Goal: Task Accomplishment & Management: Complete application form

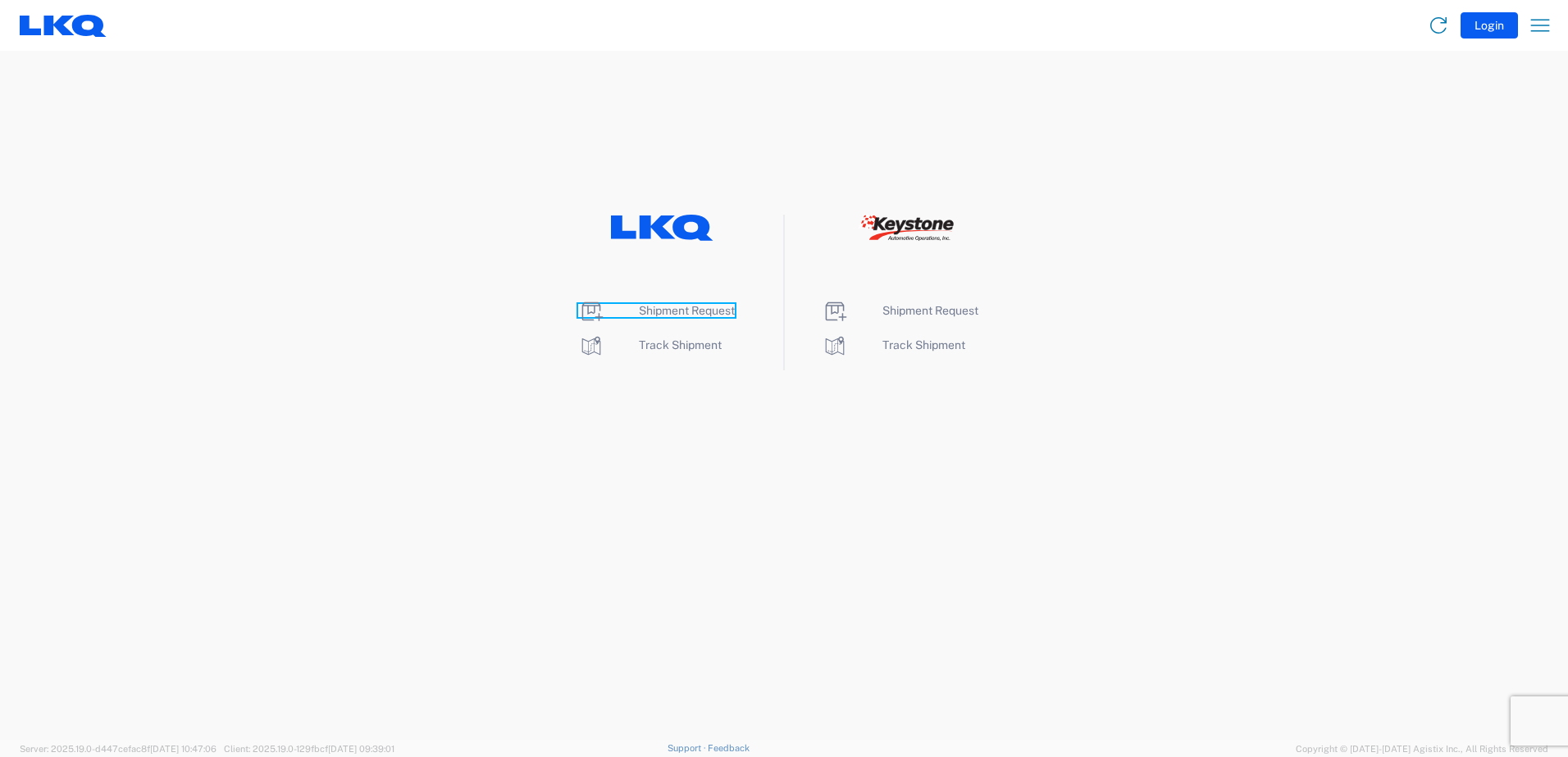
click at [679, 310] on span "Shipment Request" at bounding box center [686, 310] width 96 height 13
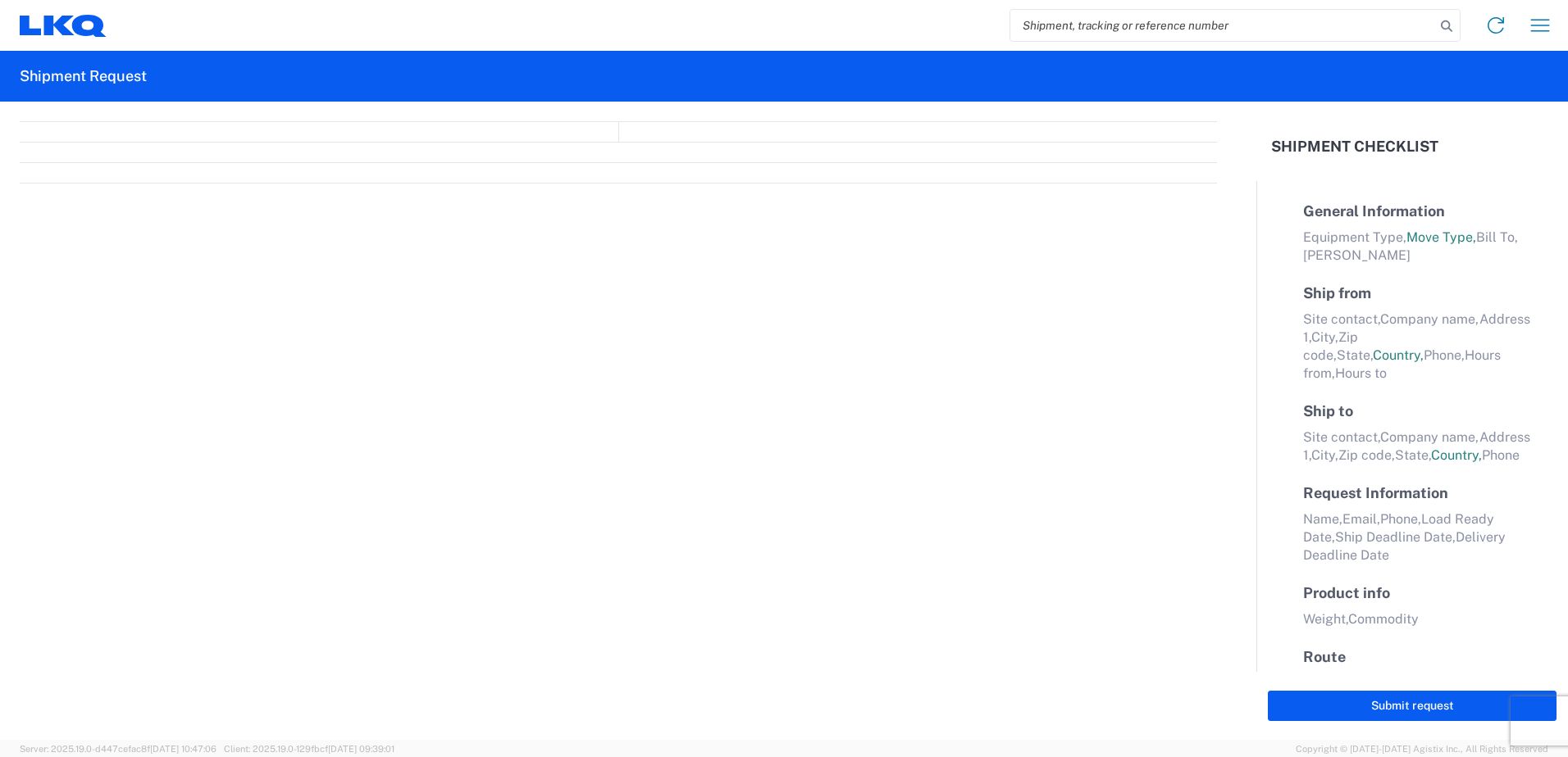
select select "FULL"
select select "LBS"
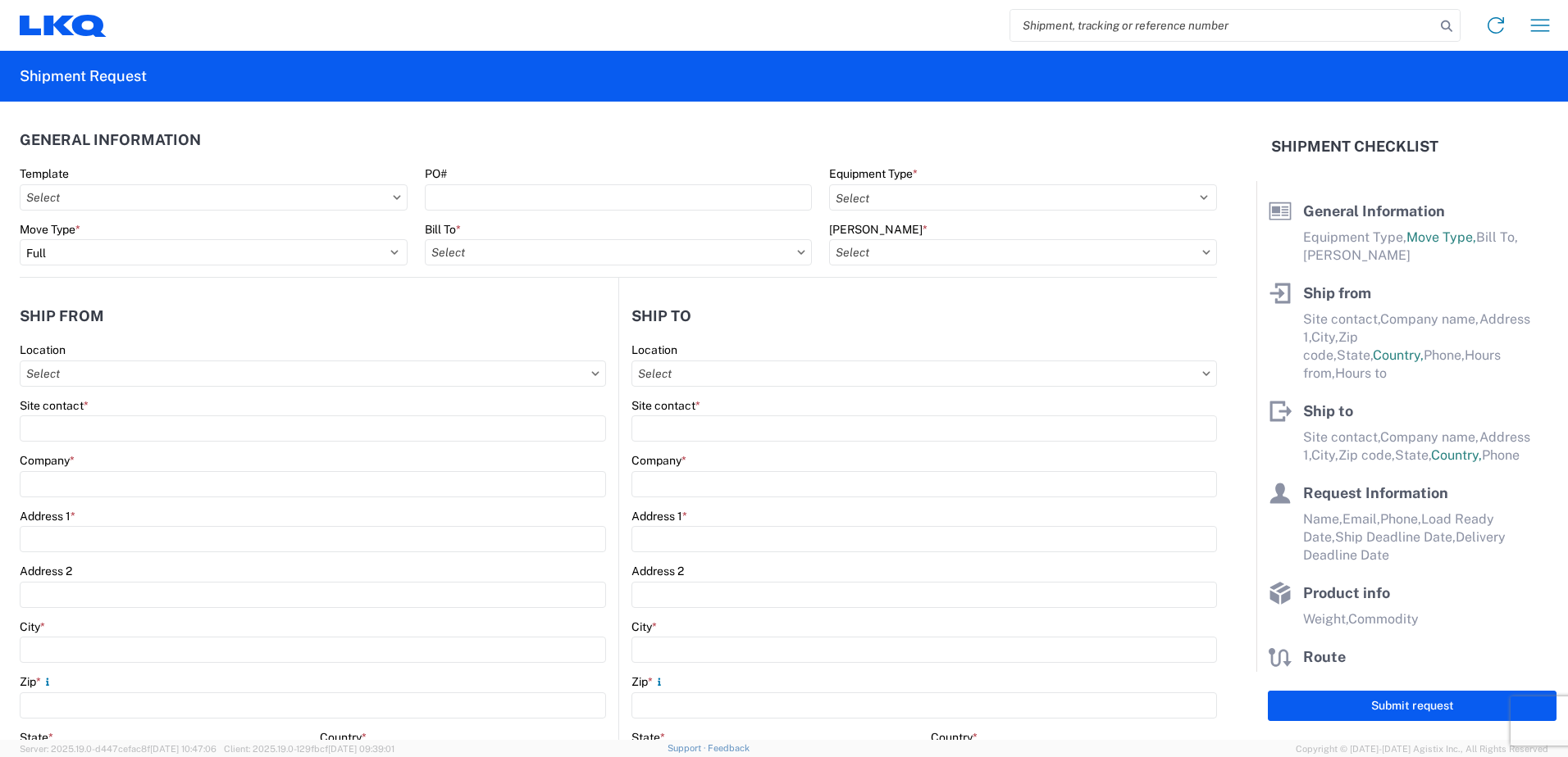
click at [393, 196] on icon at bounding box center [396, 198] width 8 height 5
click at [797, 251] on icon at bounding box center [800, 253] width 8 height 5
click at [621, 252] on input "text" at bounding box center [618, 252] width 388 height 26
type input "1634"
click at [533, 328] on div "1634 - [GEOGRAPHIC_DATA] - [PERSON_NAME] - Boat Rock" at bounding box center [585, 325] width 322 height 26
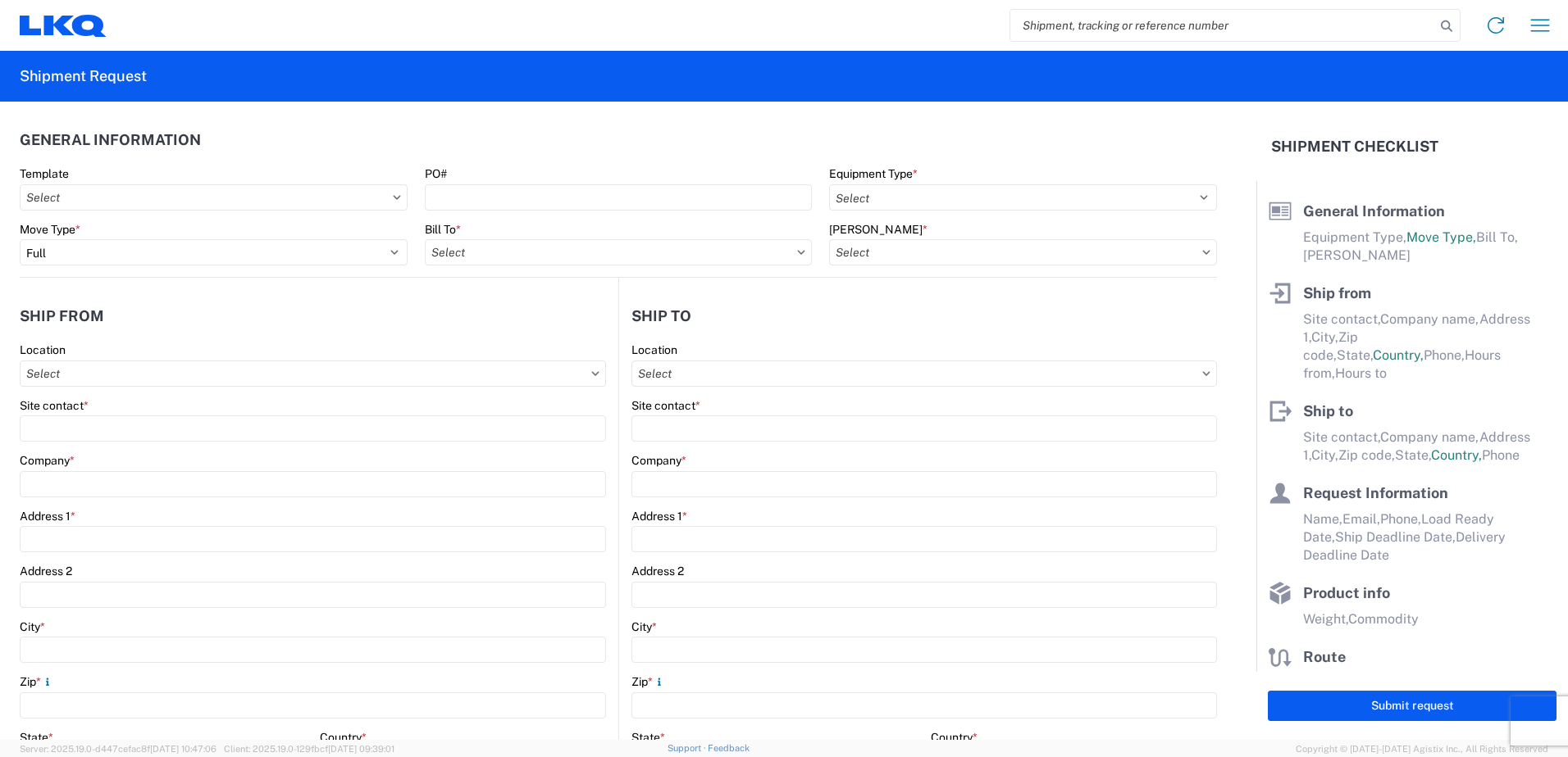
type input "1634 - [GEOGRAPHIC_DATA] - [PERSON_NAME] - Boat Rock"
click at [943, 256] on input "text" at bounding box center [1022, 252] width 388 height 26
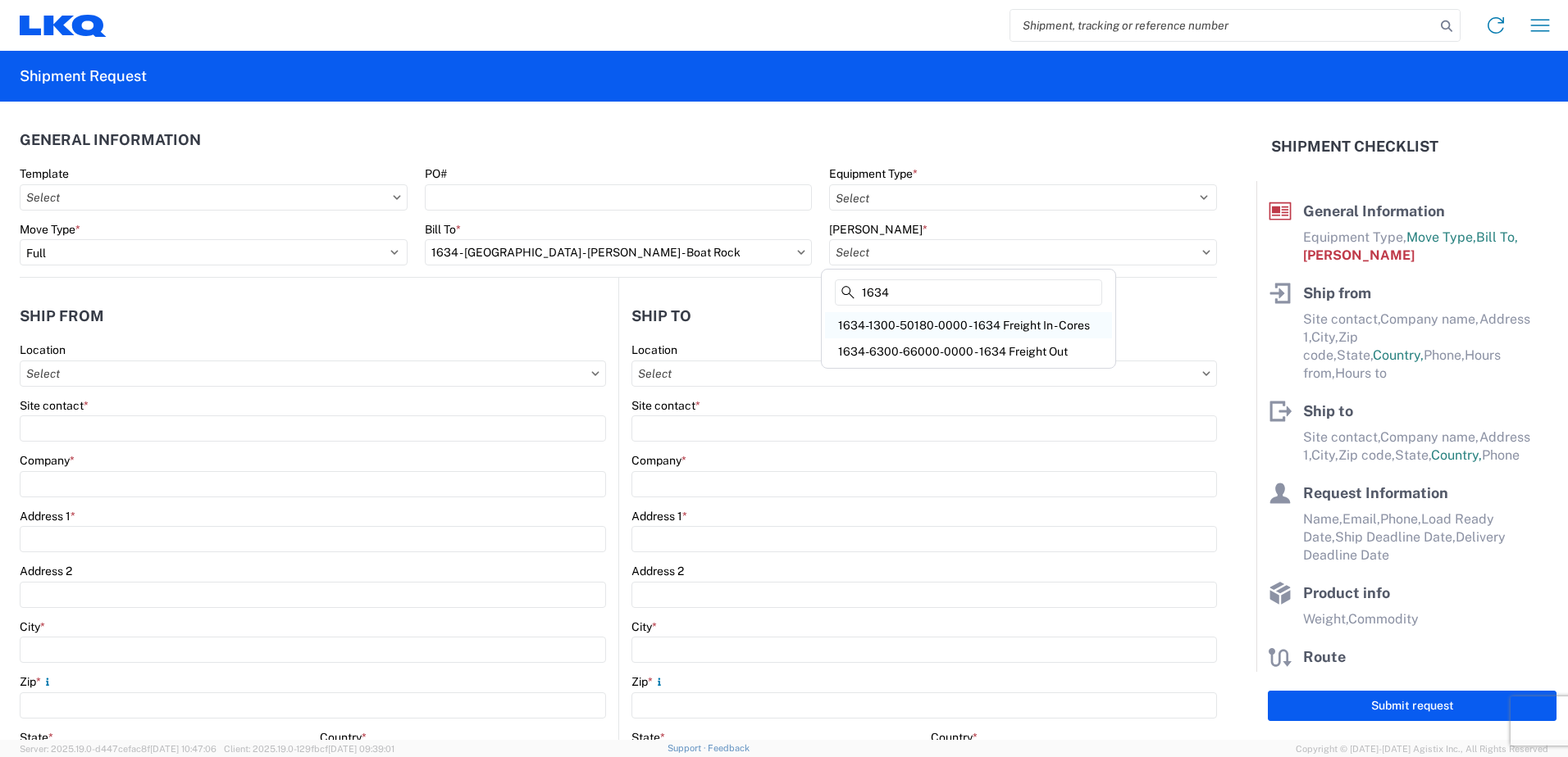
type input "1634"
click at [927, 324] on div "1634-1300-50180-0000 - 1634 Freight In - Cores" at bounding box center [968, 325] width 287 height 26
type input "1634-1300-50180-0000 - 1634 Freight In - Cores"
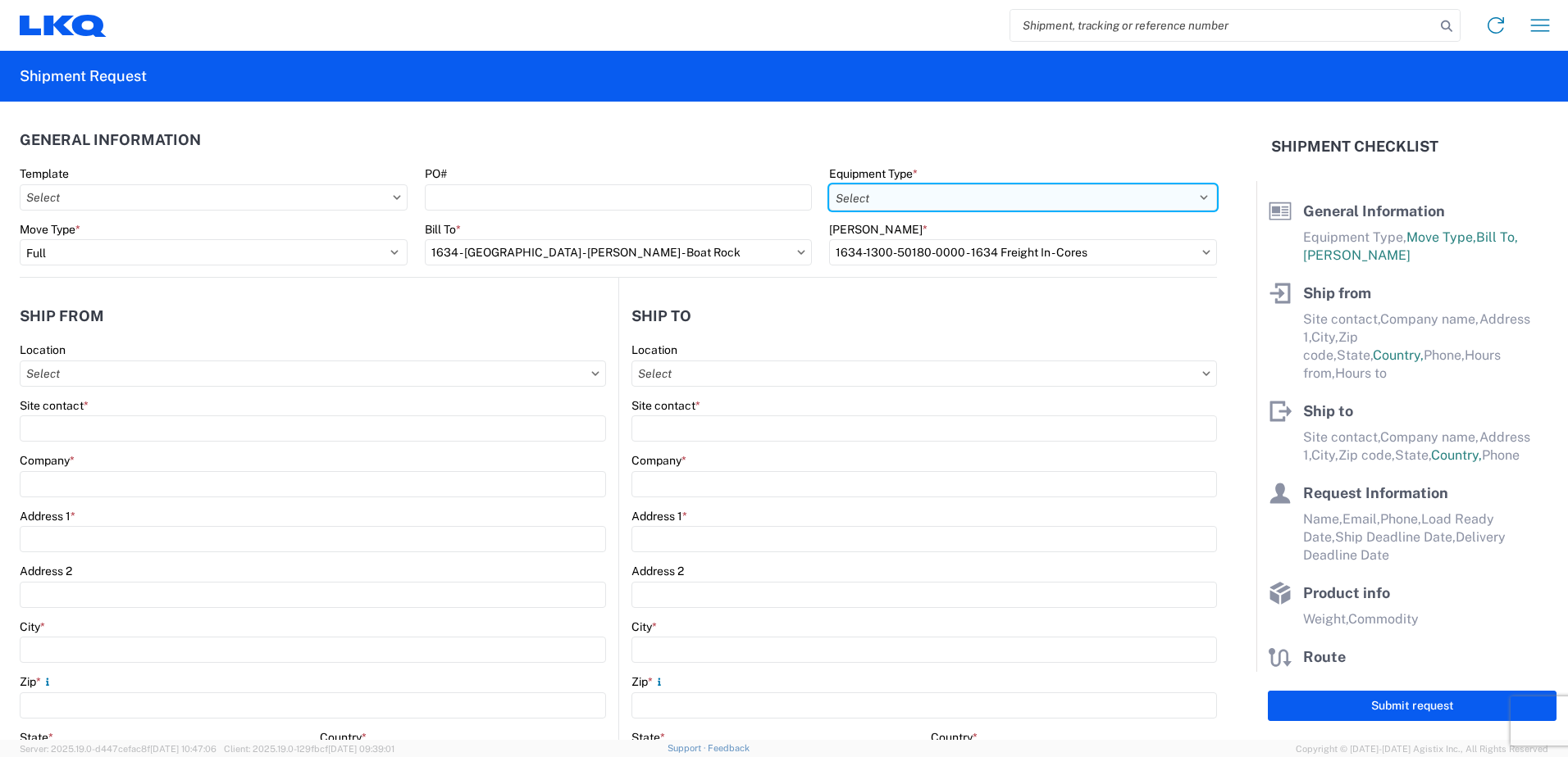
click at [1107, 195] on select "Select 53’ Dry Van Flatbed Dropdeck (van) Lowboy (flatbed) Rail" at bounding box center [1022, 198] width 388 height 26
select select "STDV"
click at [829, 185] on select "Select 53’ Dry Van Flatbed Dropdeck (van) Lowboy (flatbed) Rail" at bounding box center [1022, 198] width 388 height 26
click at [39, 375] on input "text" at bounding box center [313, 374] width 586 height 26
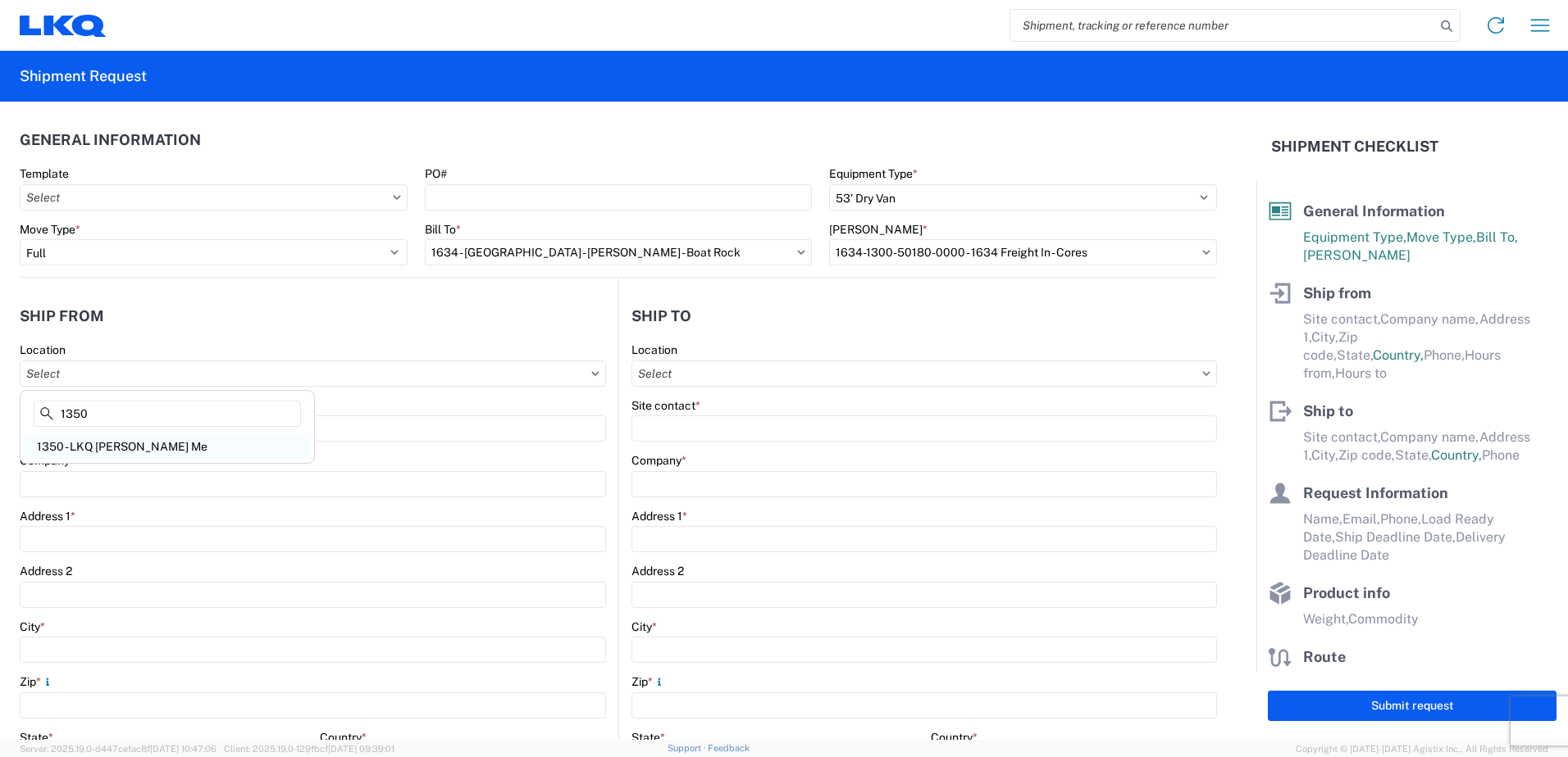
type input "1350"
click at [136, 443] on div "1350 - LKQ Gorham - Gorham Me" at bounding box center [168, 446] width 287 height 26
type input "1350 - LKQ Gorham - Gorham Me"
type input "LKQ Corporation"
type input "192 Narragansett St"
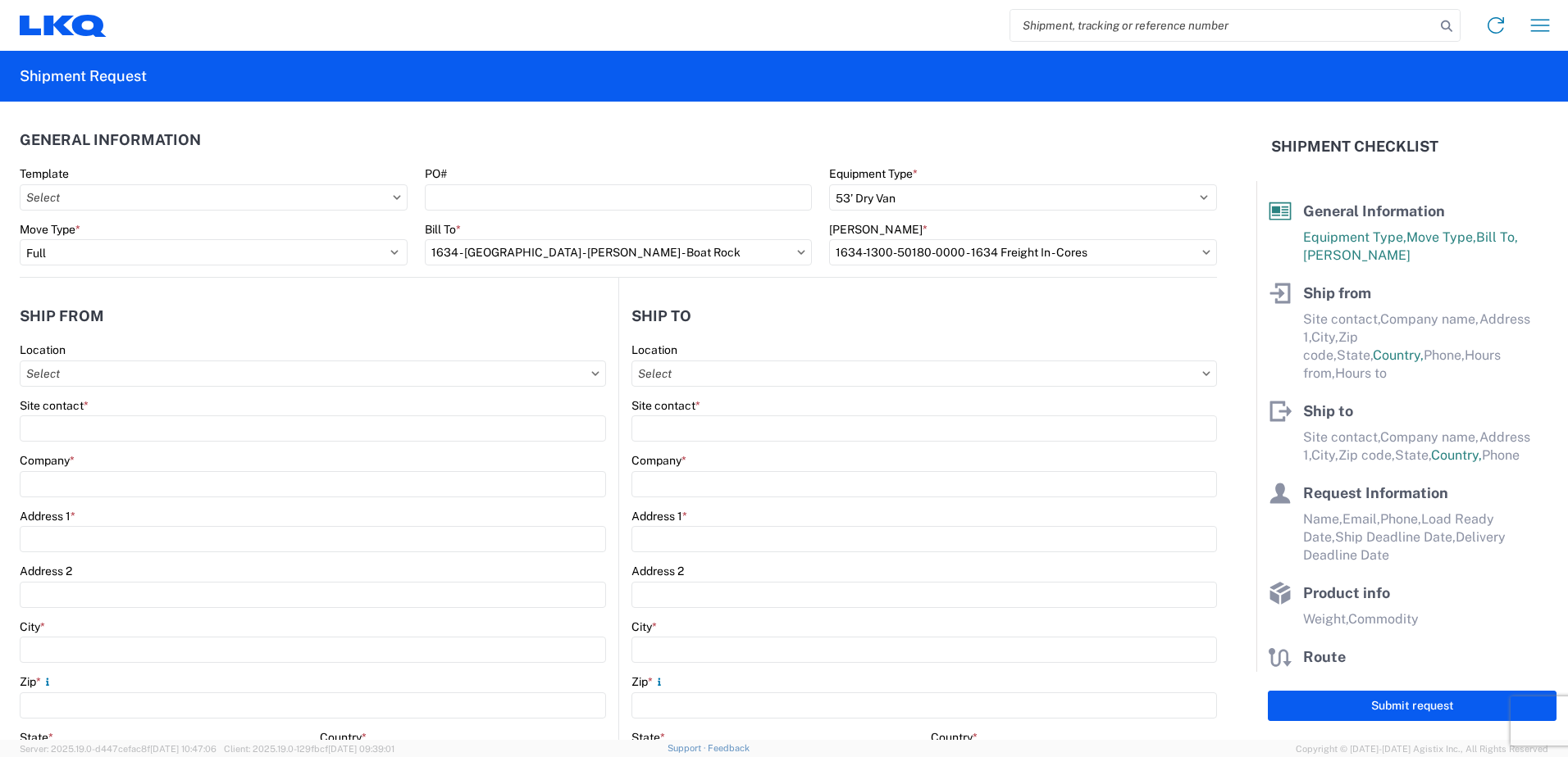
type input "Gorham"
type input "04038"
select select "ME"
select select "US"
type input "07:00"
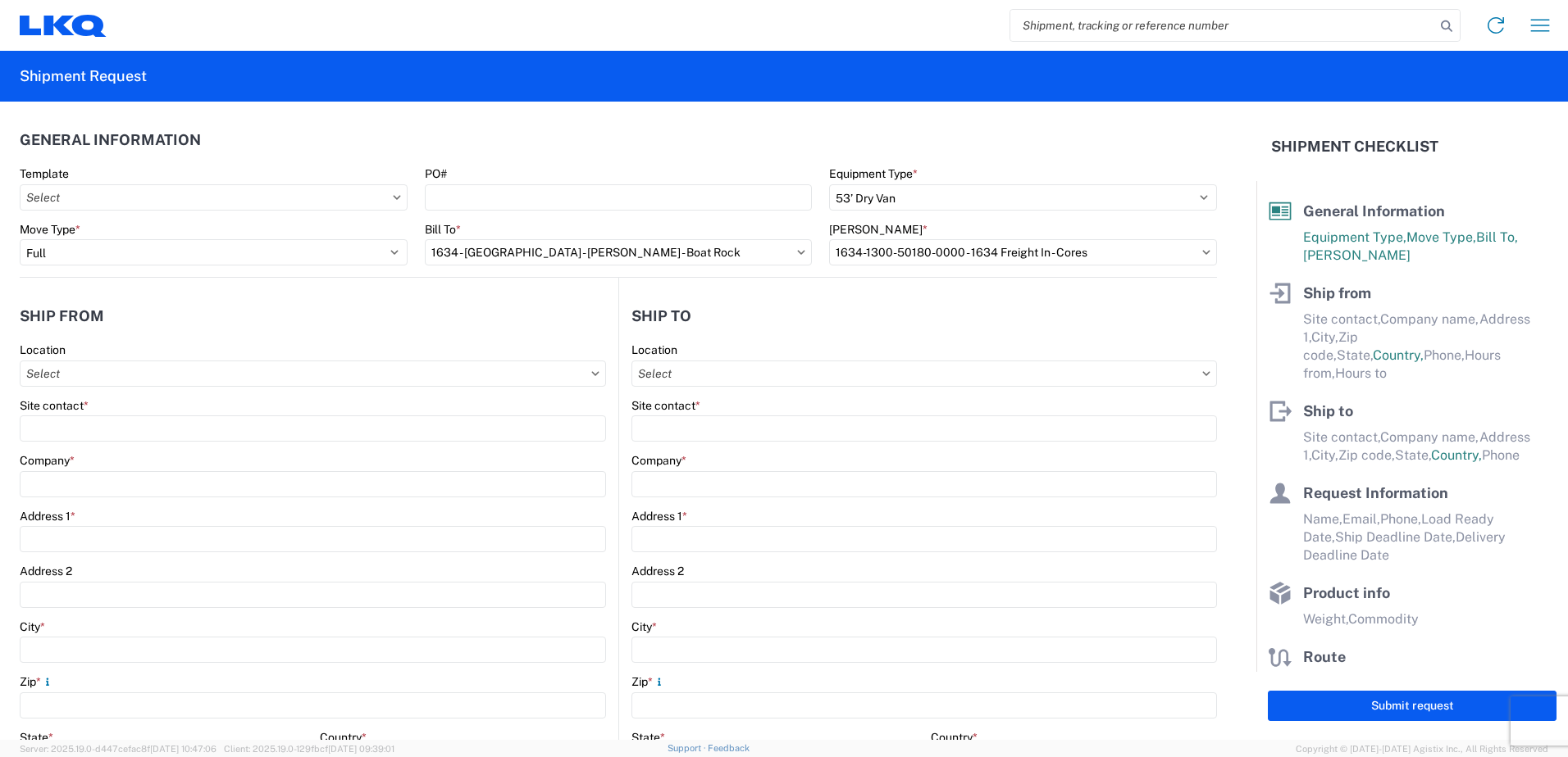
type input "12:00"
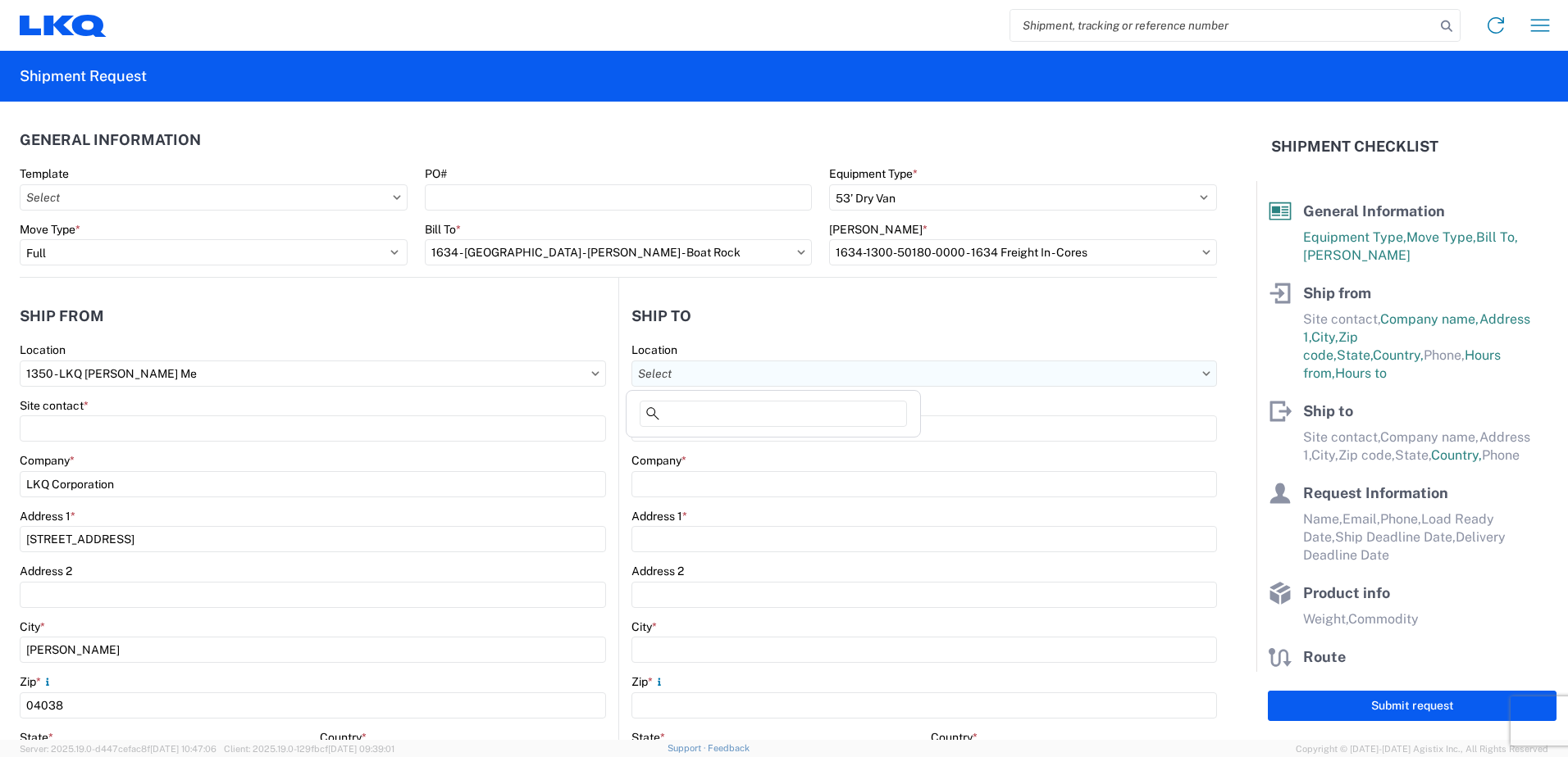
click at [725, 374] on input "text" at bounding box center [924, 374] width 585 height 26
type input "1634"
click at [730, 444] on div "1634 - Atlanta - Knopf - Boat Rock" at bounding box center [790, 446] width 322 height 26
type input "1634 - Atlanta - Knopf - Boat Rock"
type input "LKQ Corporation"
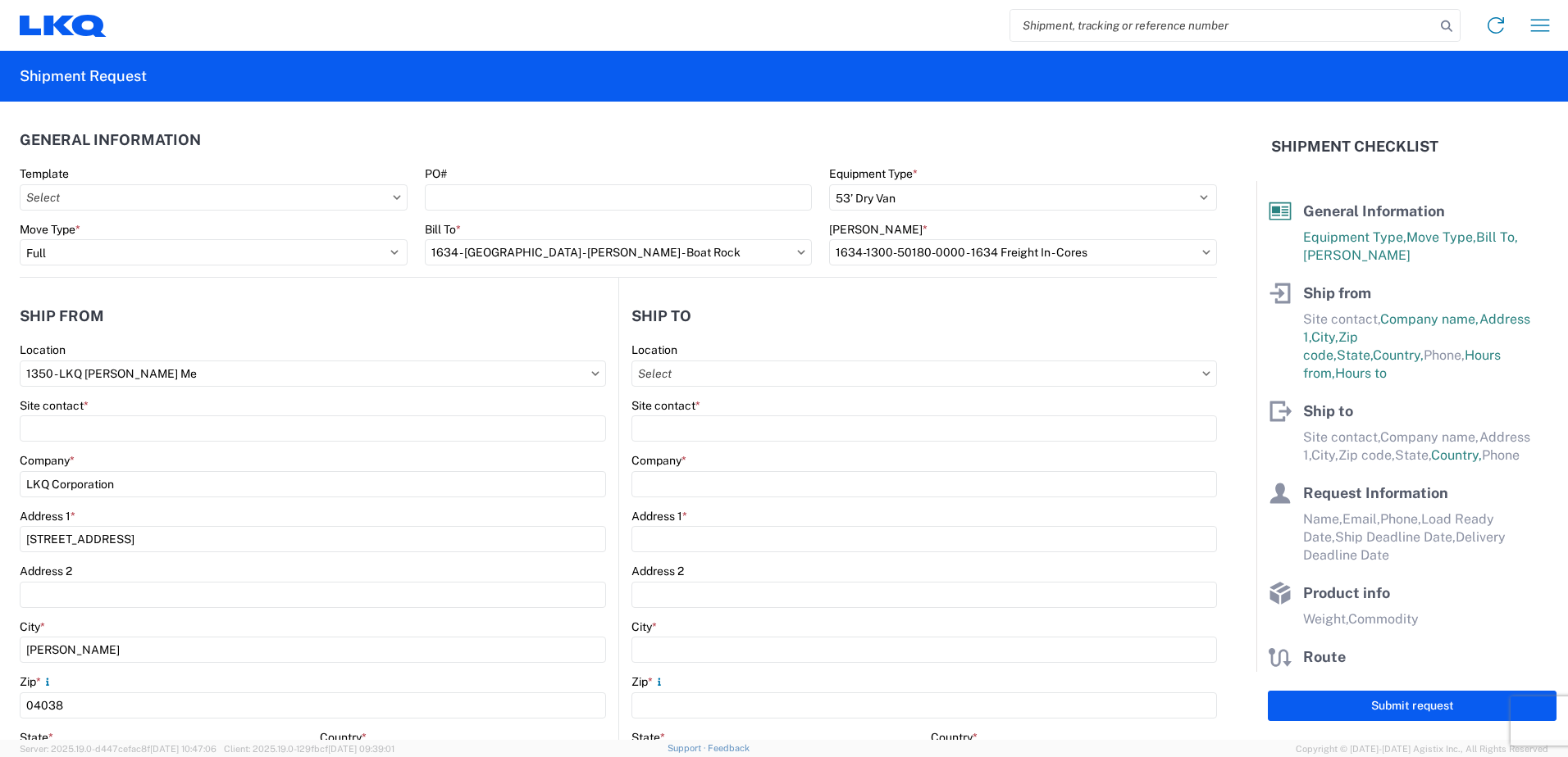
type input "6320 Boat Rock Blvd SW"
type input "Atlanta"
type input "30336"
select select "US"
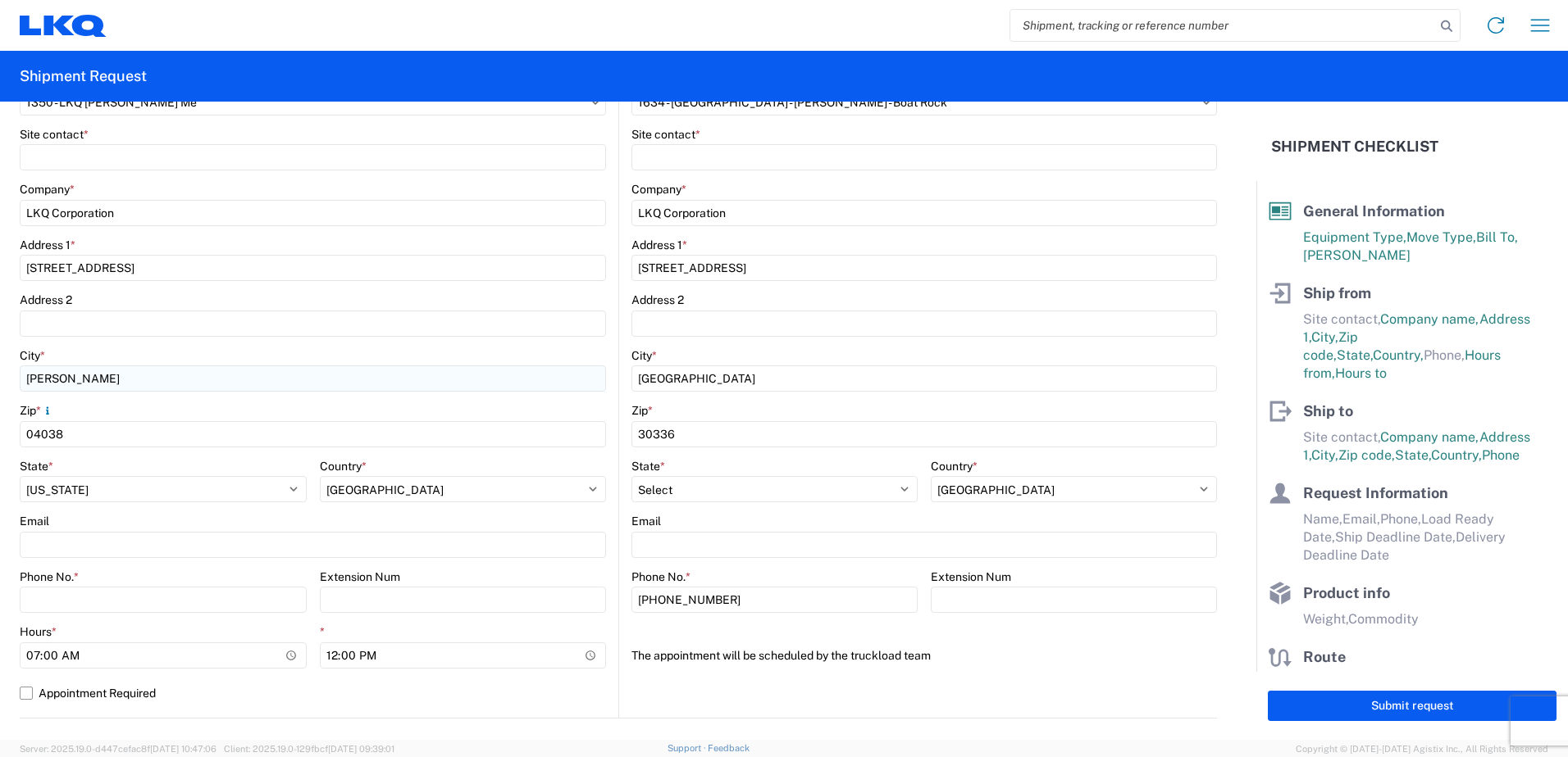
scroll to position [328, 0]
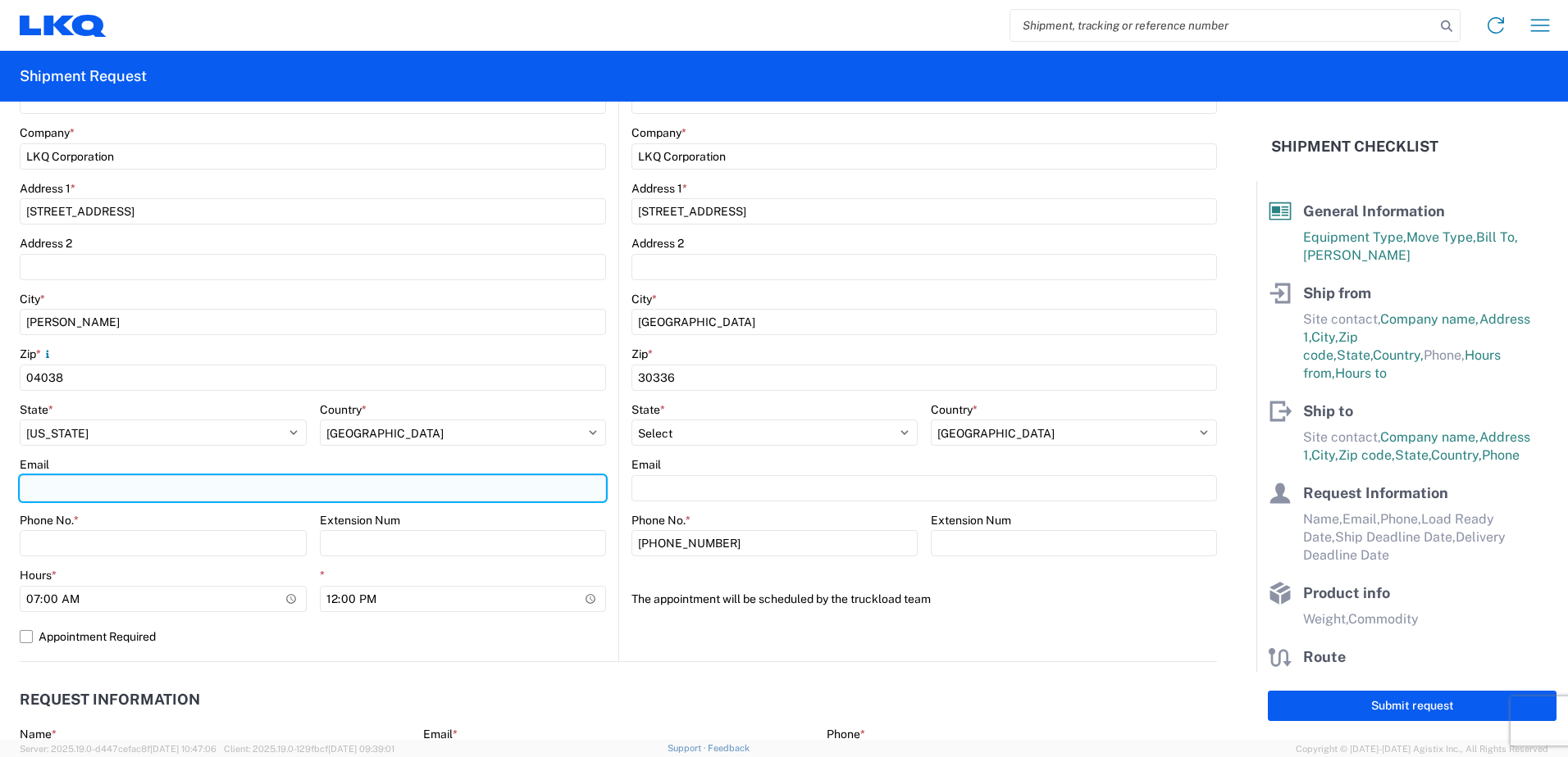
click at [30, 482] on input "Email" at bounding box center [313, 489] width 586 height 26
type input "saluce@lkqcorp.com"
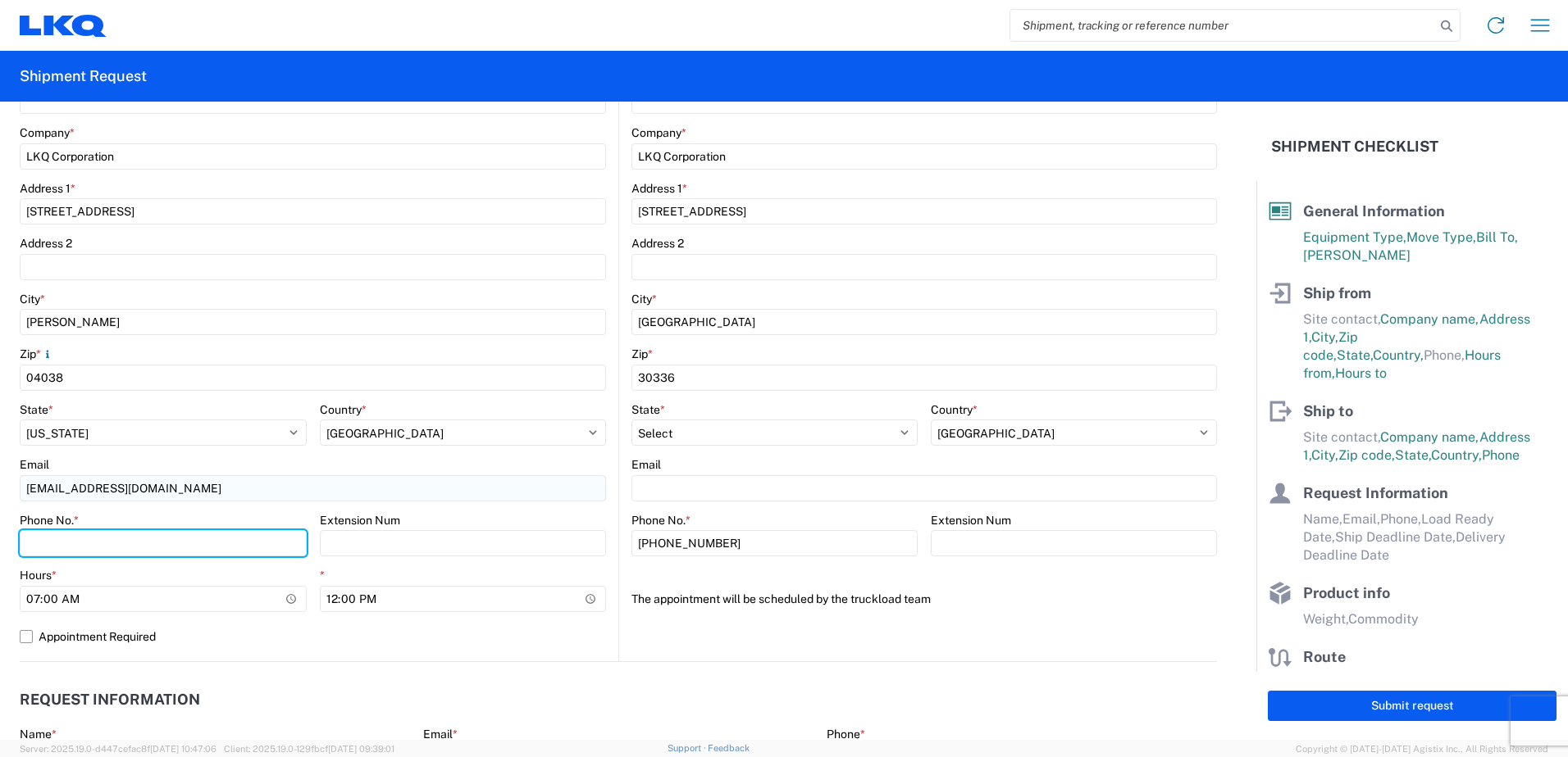
type input "2079383080"
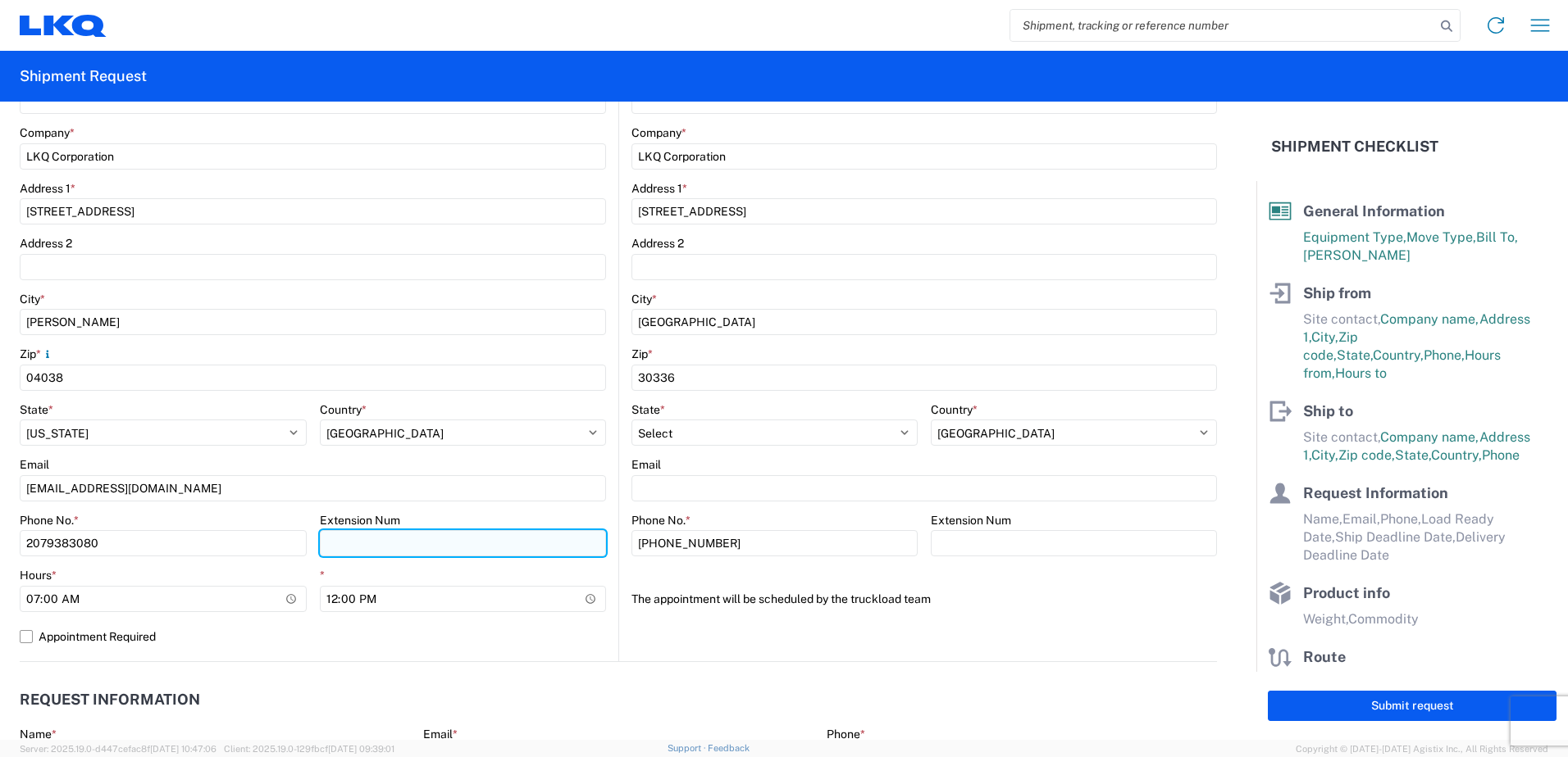
click at [360, 549] on input "Extension Num" at bounding box center [463, 543] width 287 height 26
type input "2898"
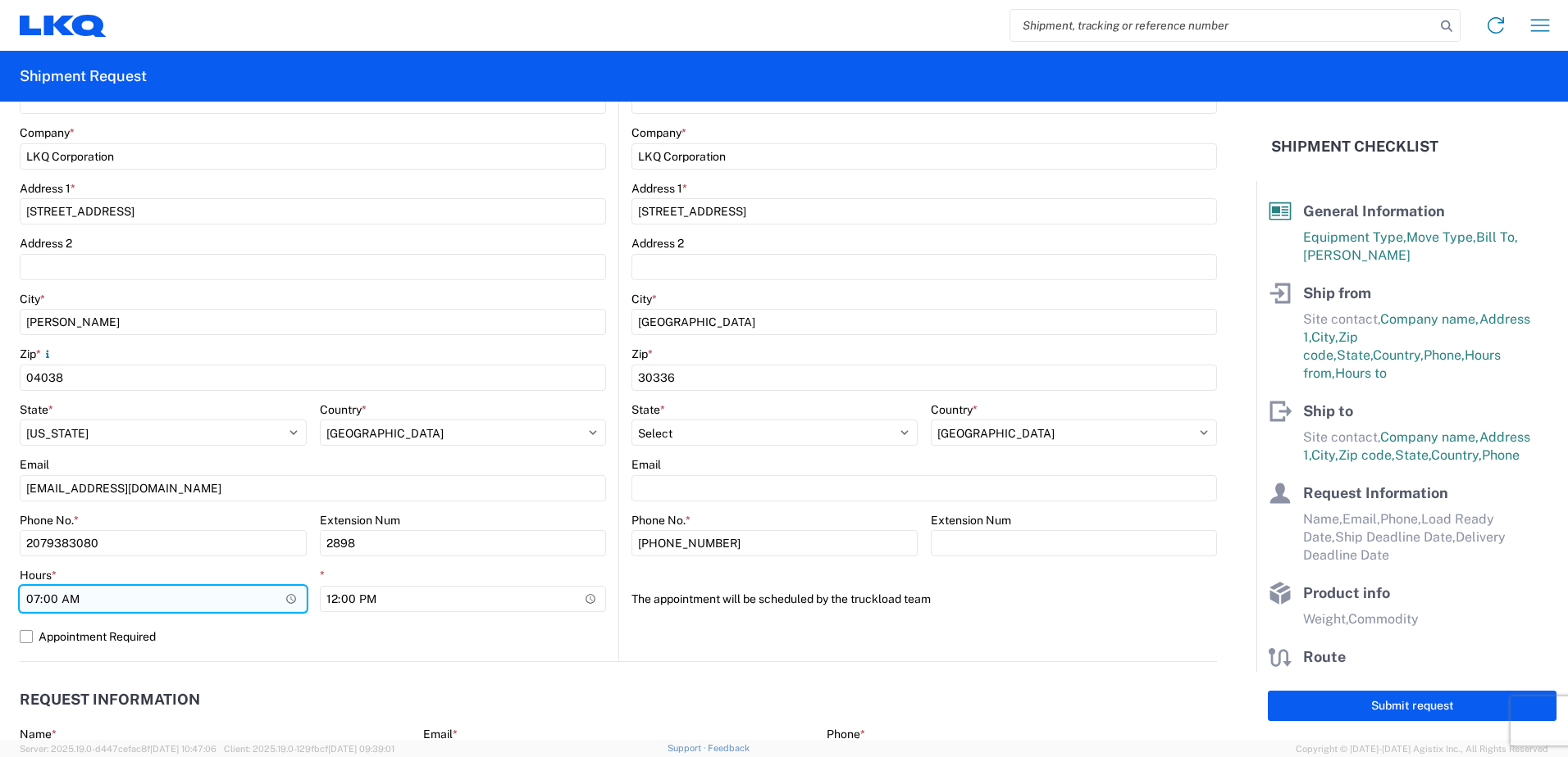
click at [30, 598] on input "07:00" at bounding box center [163, 599] width 287 height 26
type input "09:00"
click at [274, 673] on agx-request-info "Request Information Name * Email * Merchant Phone * Load Ready Date * Ship Dead…" at bounding box center [618, 750] width 1197 height 176
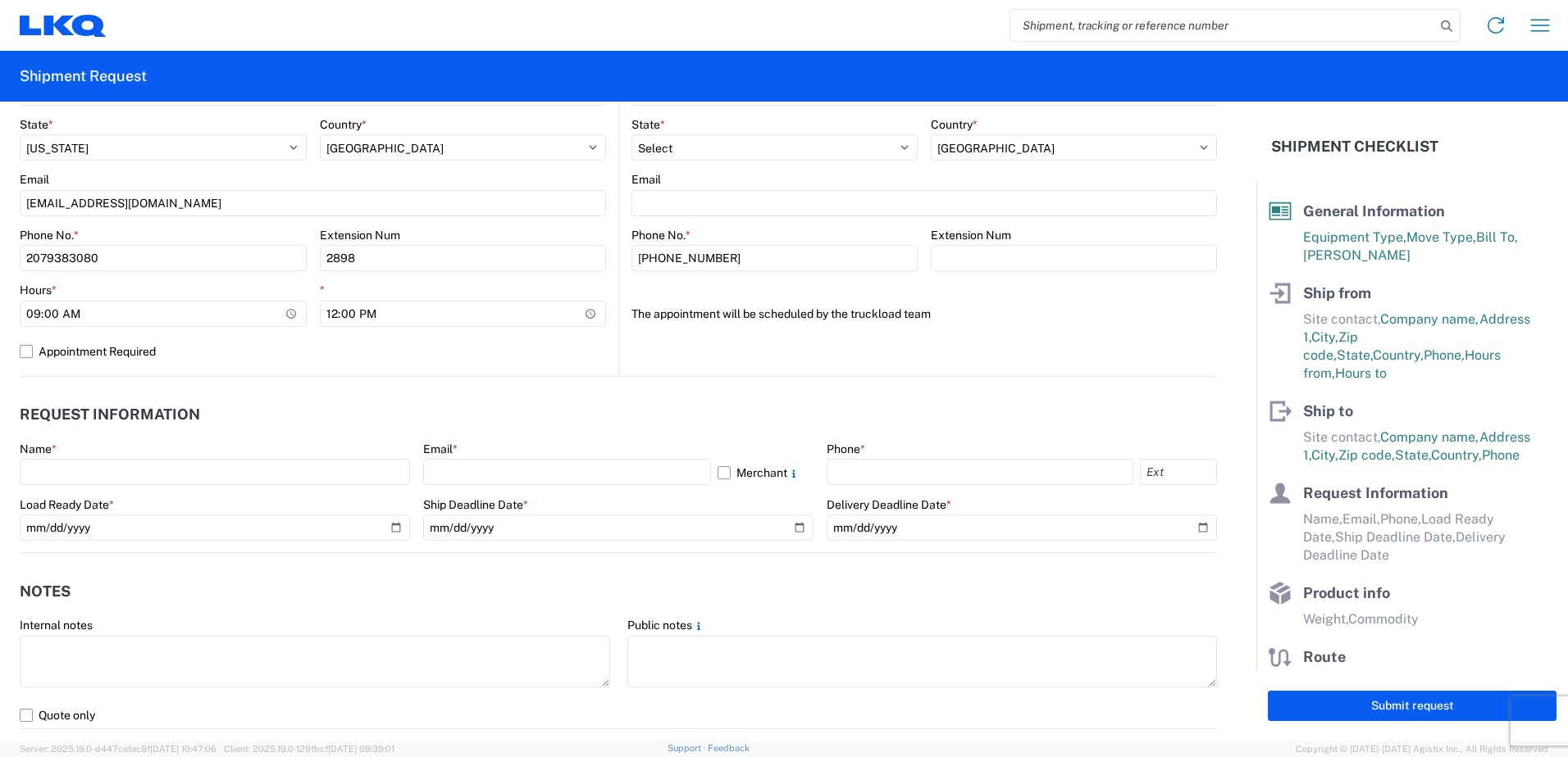
scroll to position [656, 0]
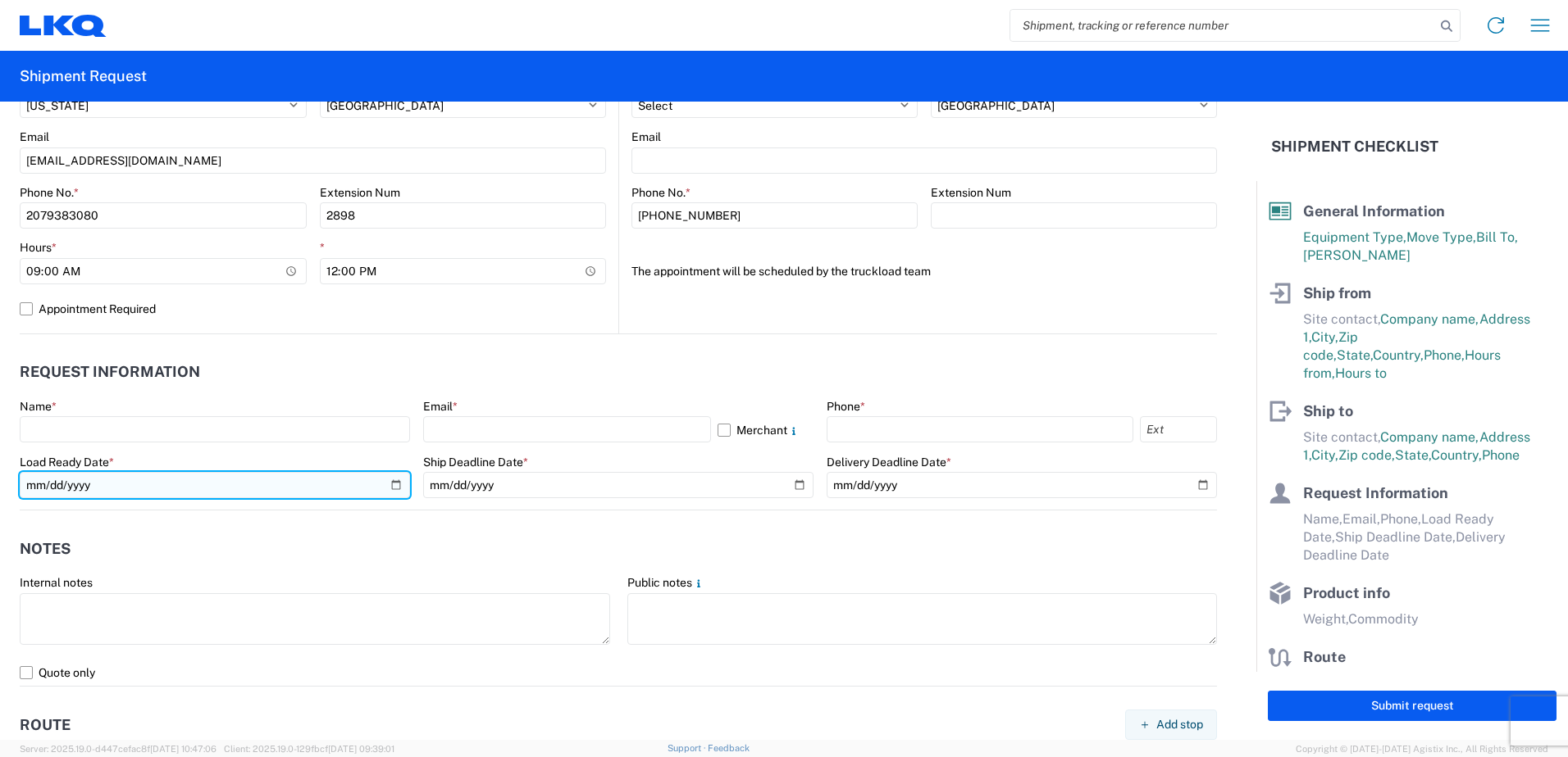
click at [58, 483] on input "date" at bounding box center [215, 485] width 390 height 26
click at [177, 489] on input "date" at bounding box center [215, 485] width 390 height 26
click at [395, 485] on input "date" at bounding box center [215, 485] width 390 height 26
type input "2025-09-19"
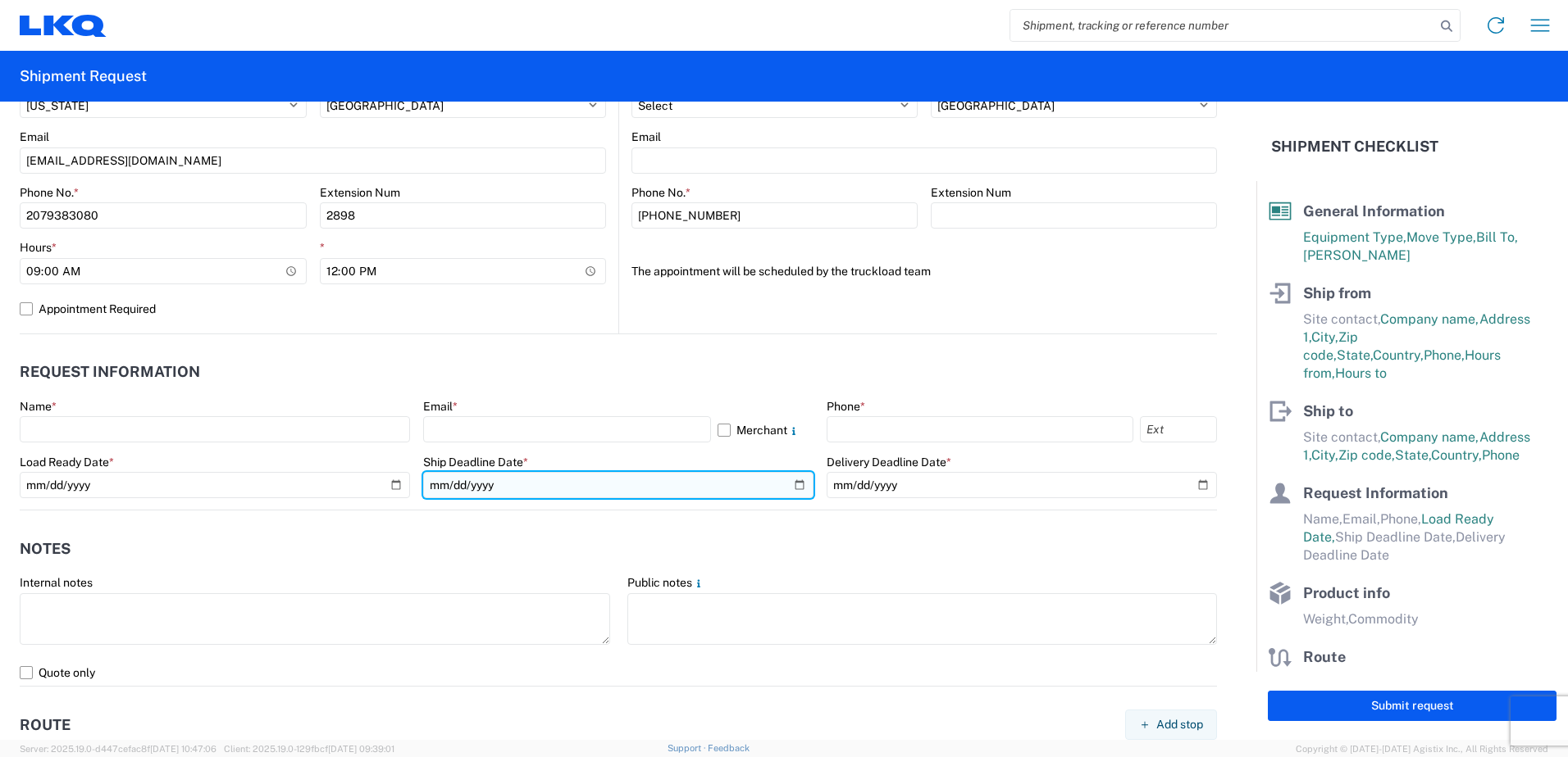
click at [785, 485] on input "date" at bounding box center [618, 485] width 390 height 26
type input "2025-09-23"
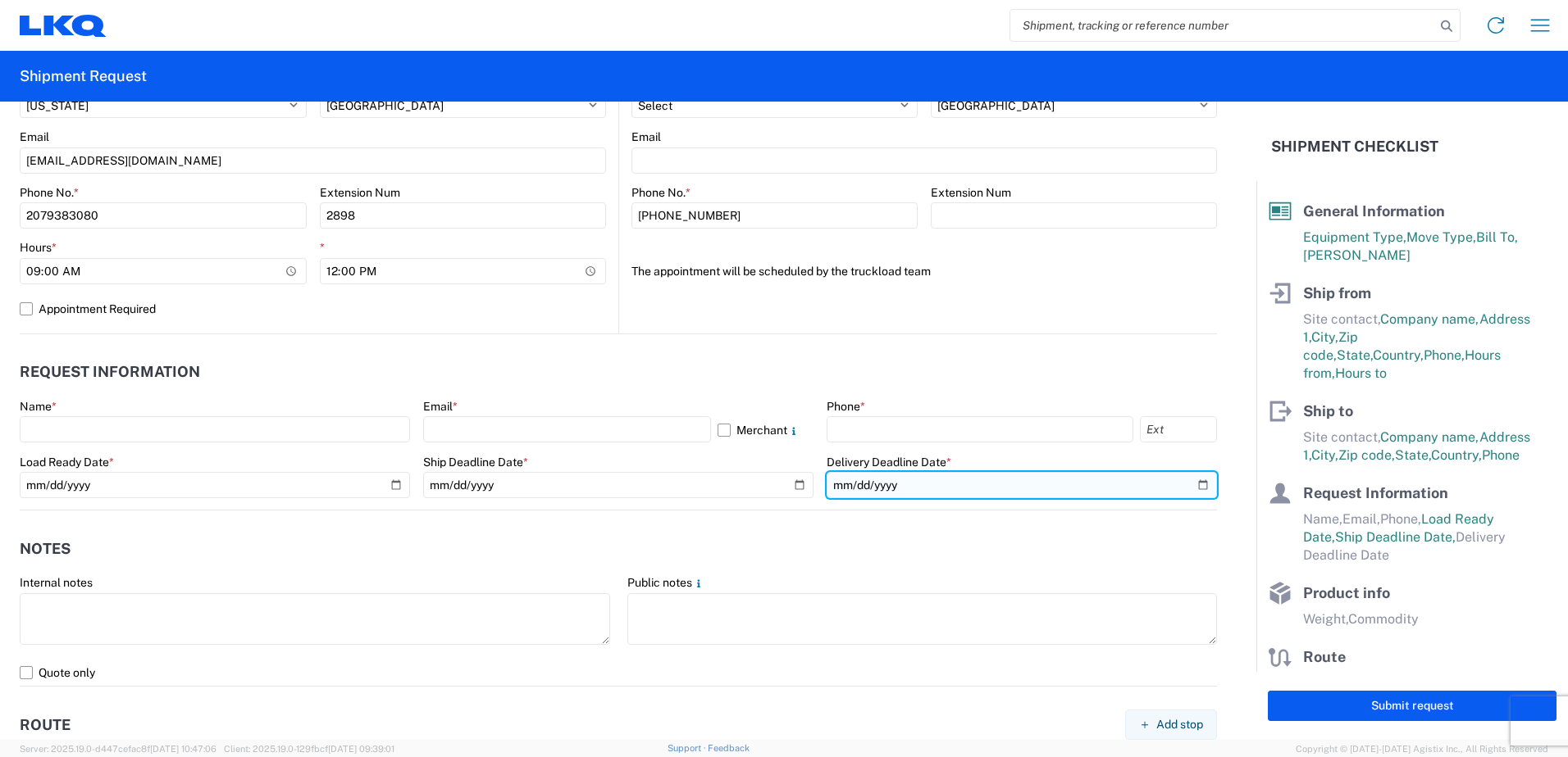
click at [1185, 484] on input "date" at bounding box center [1021, 485] width 390 height 26
type input "2025-09-25"
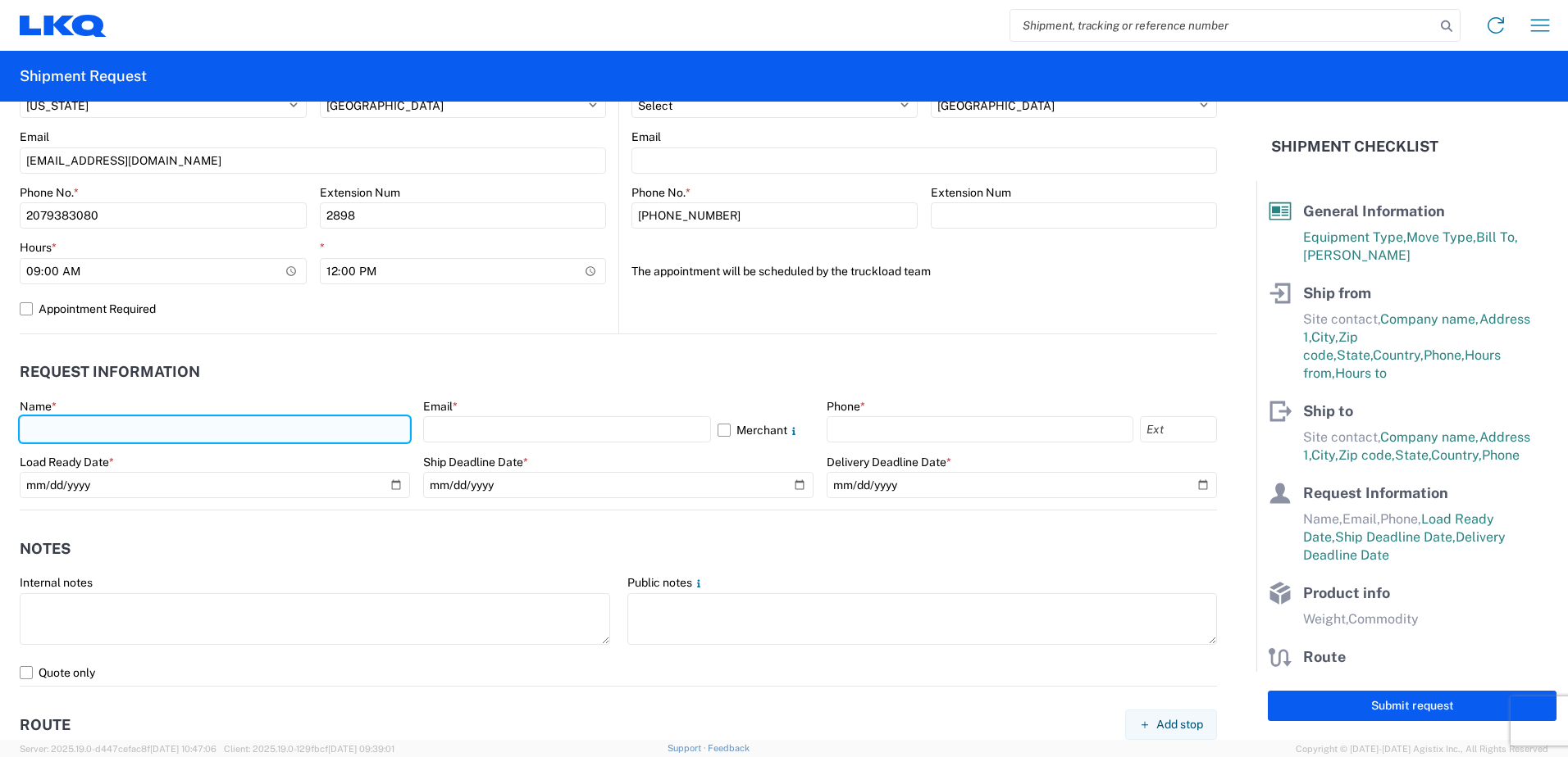
click at [54, 426] on input "text" at bounding box center [215, 429] width 390 height 26
type input "Dennis H. Cole"
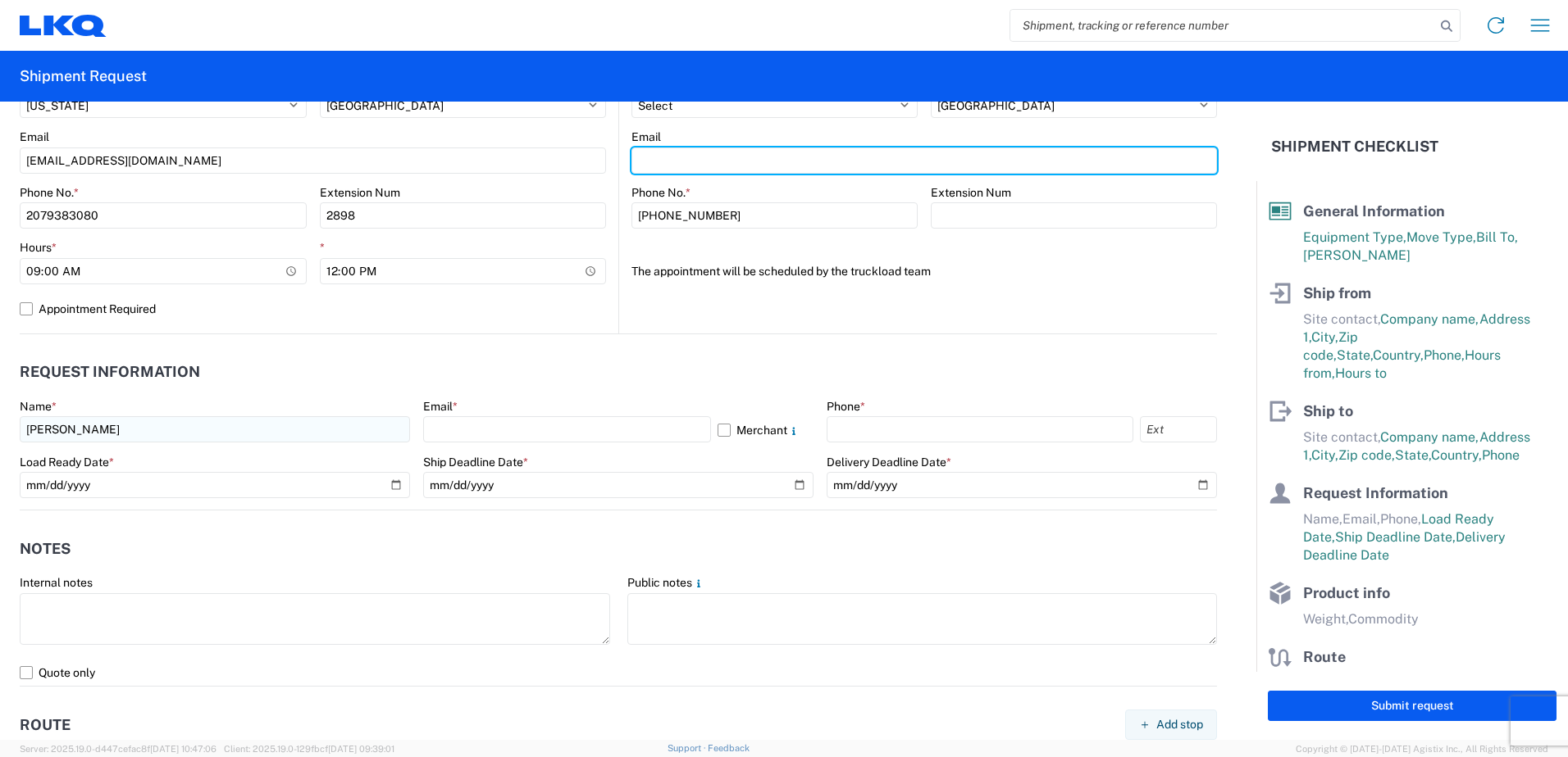
type input "saluce@lkqcorp.com"
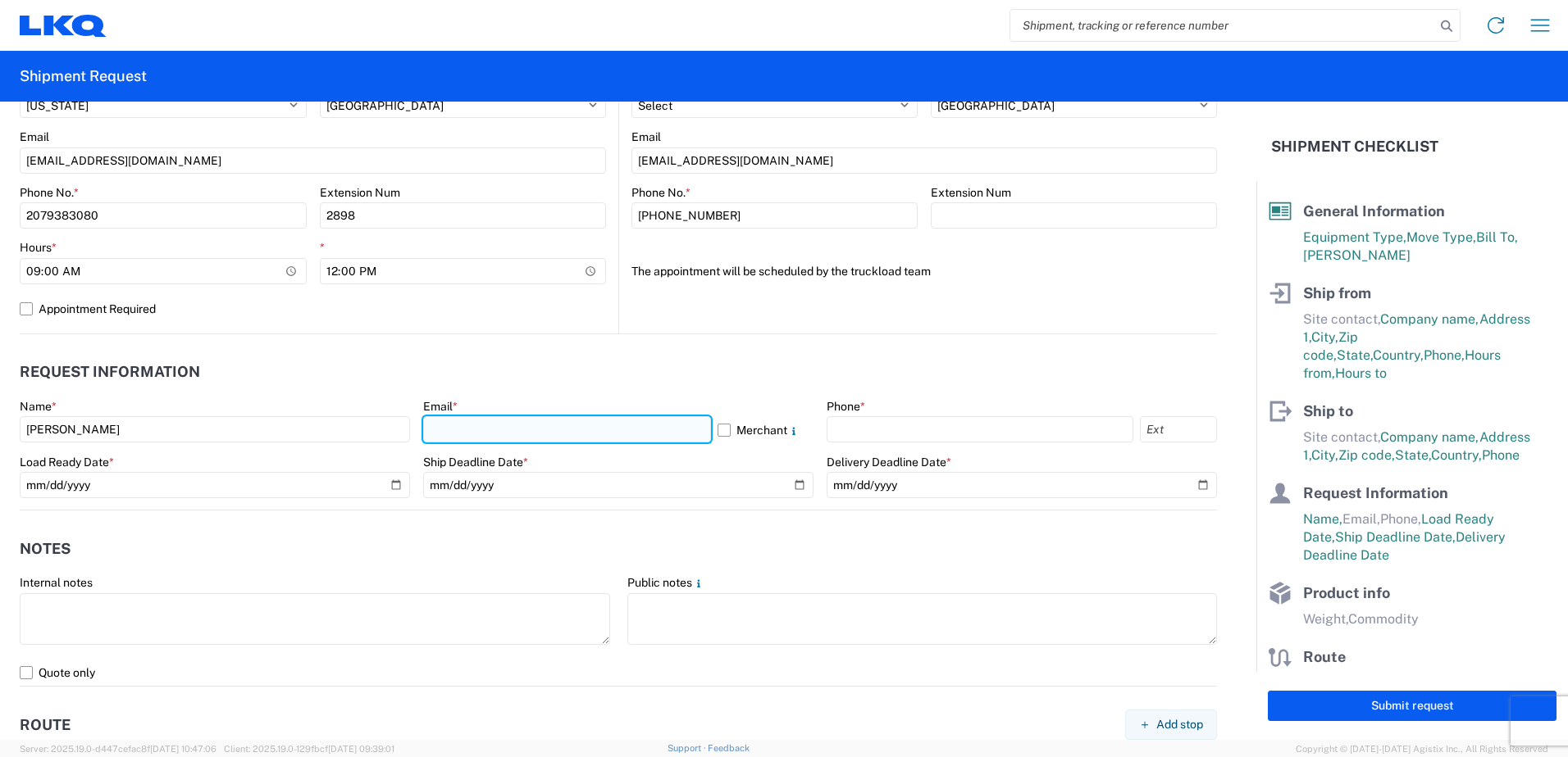
click at [450, 433] on input "text" at bounding box center [566, 429] width 288 height 26
type input "dhcole@lkqcorp.com"
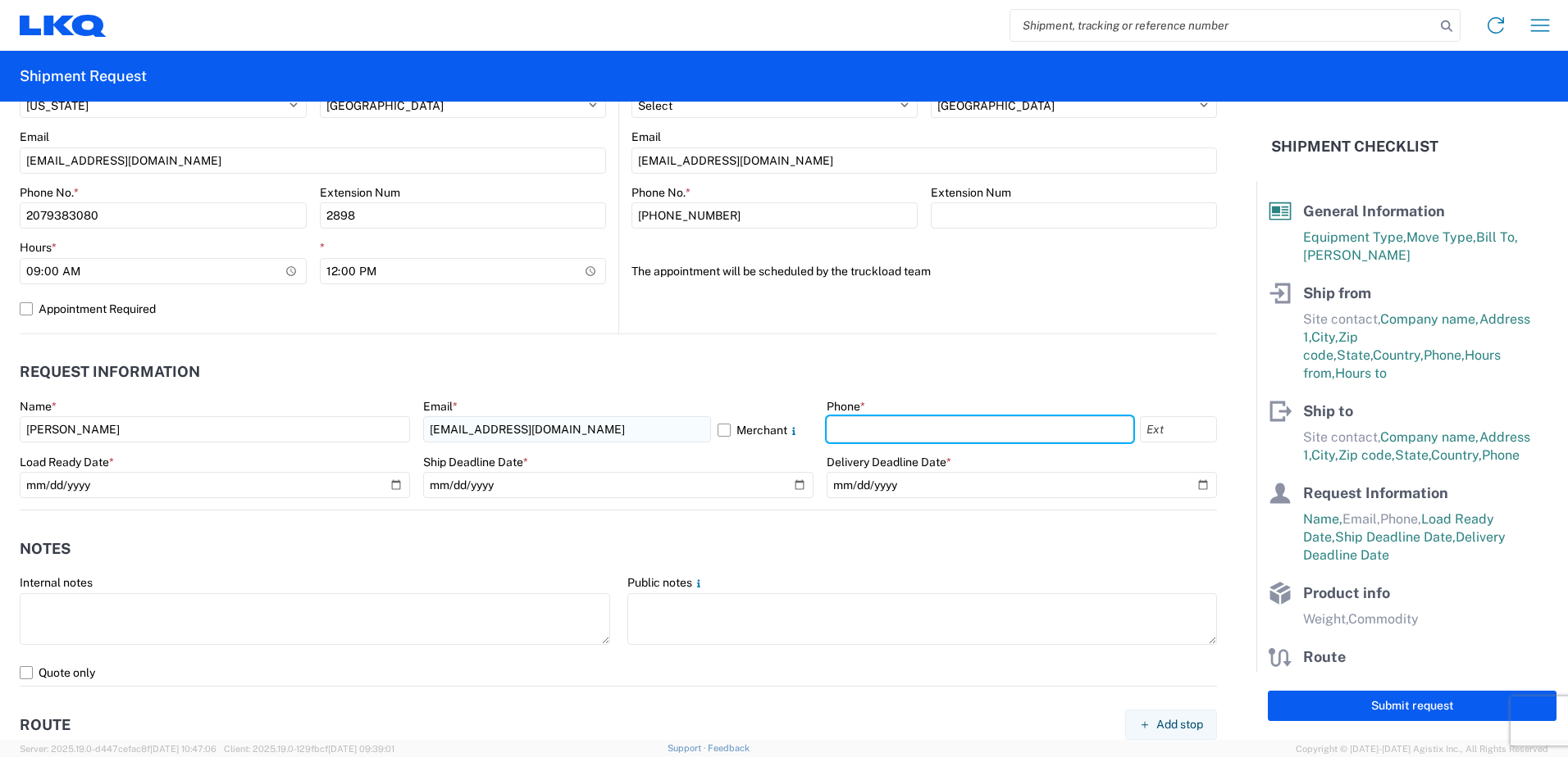
type input "5086710854"
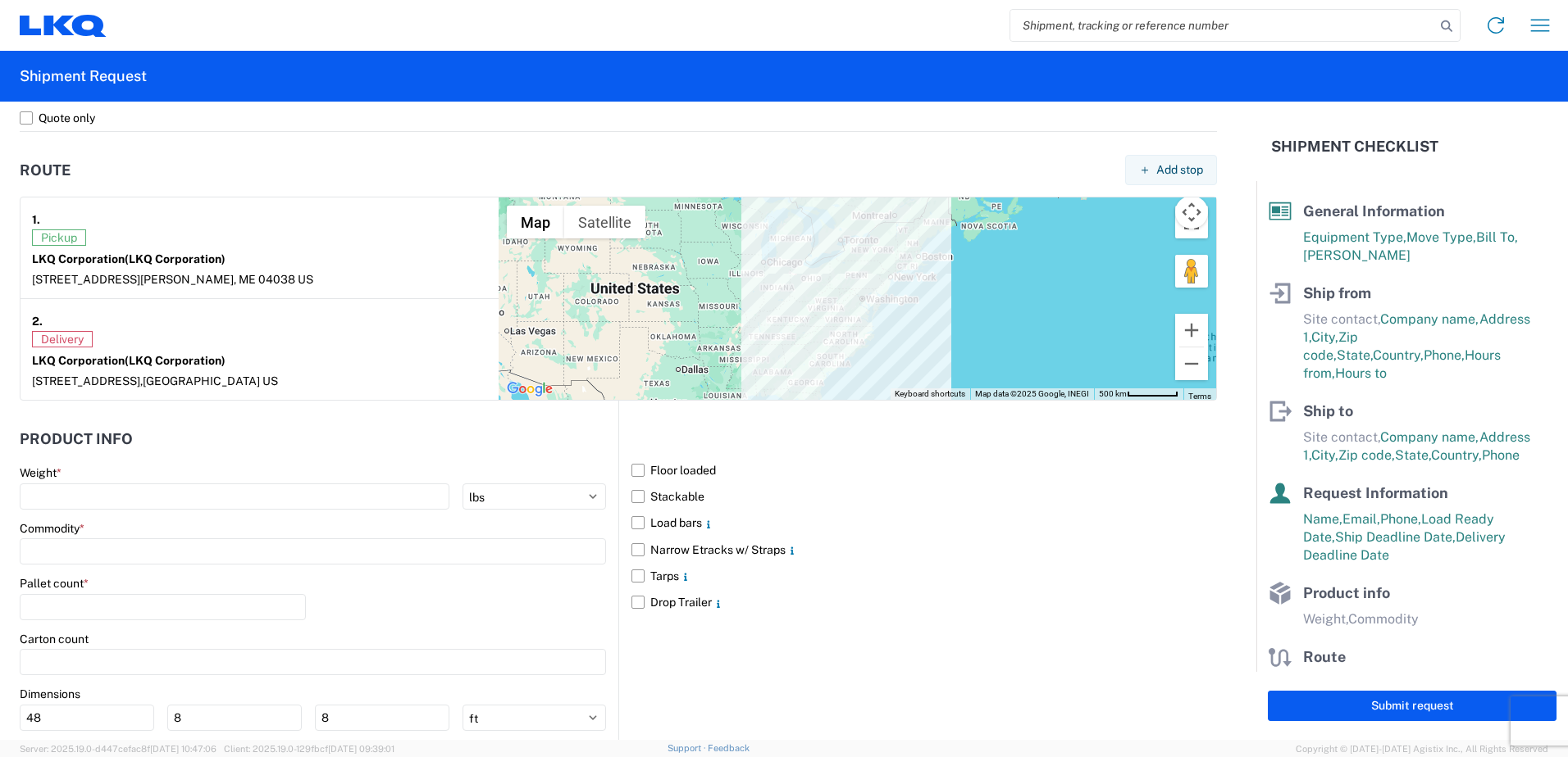
scroll to position [1229, 0]
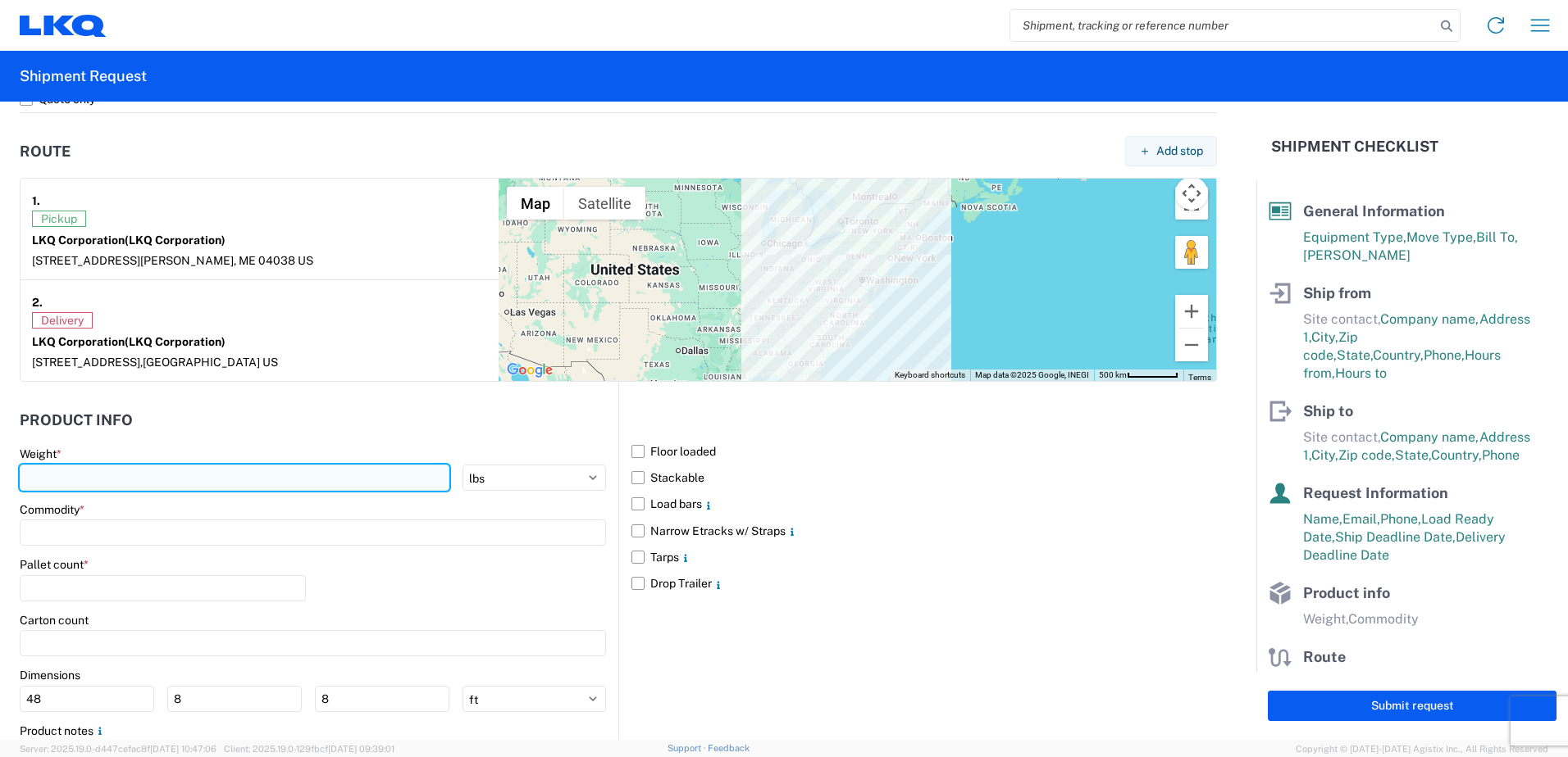
click at [119, 476] on input "number" at bounding box center [235, 477] width 430 height 26
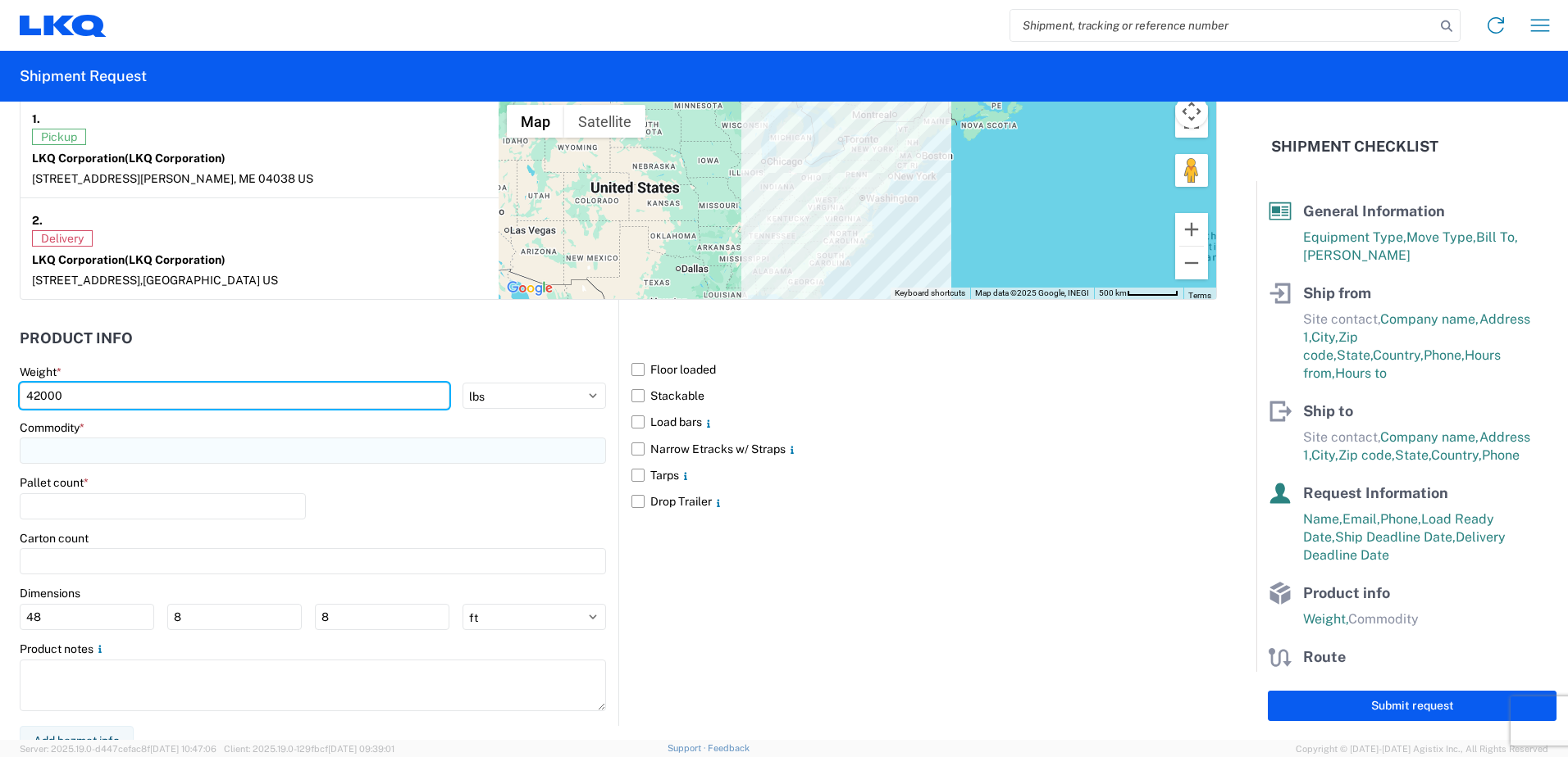
type input "42000"
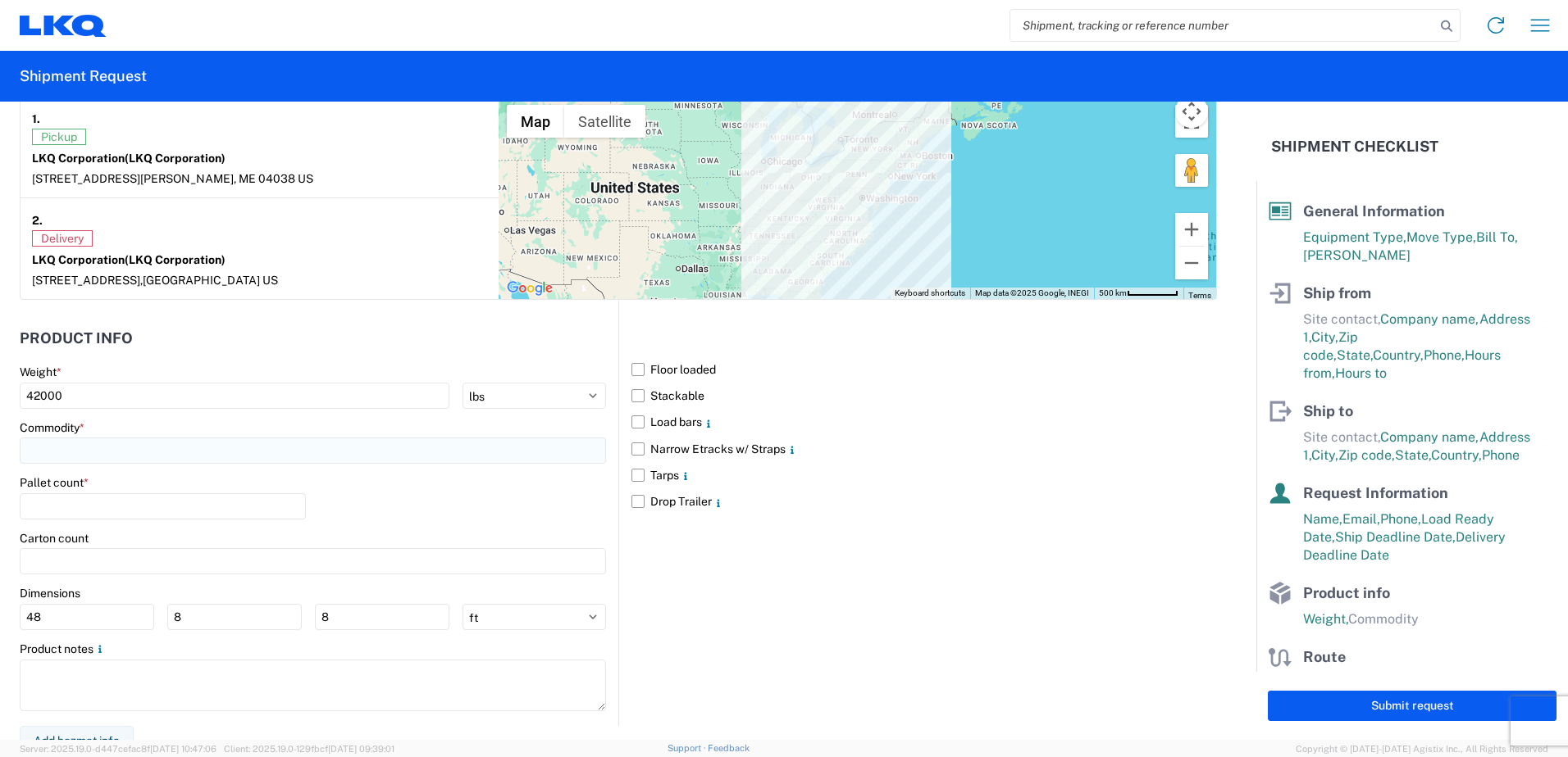
click at [48, 441] on input at bounding box center [313, 451] width 586 height 26
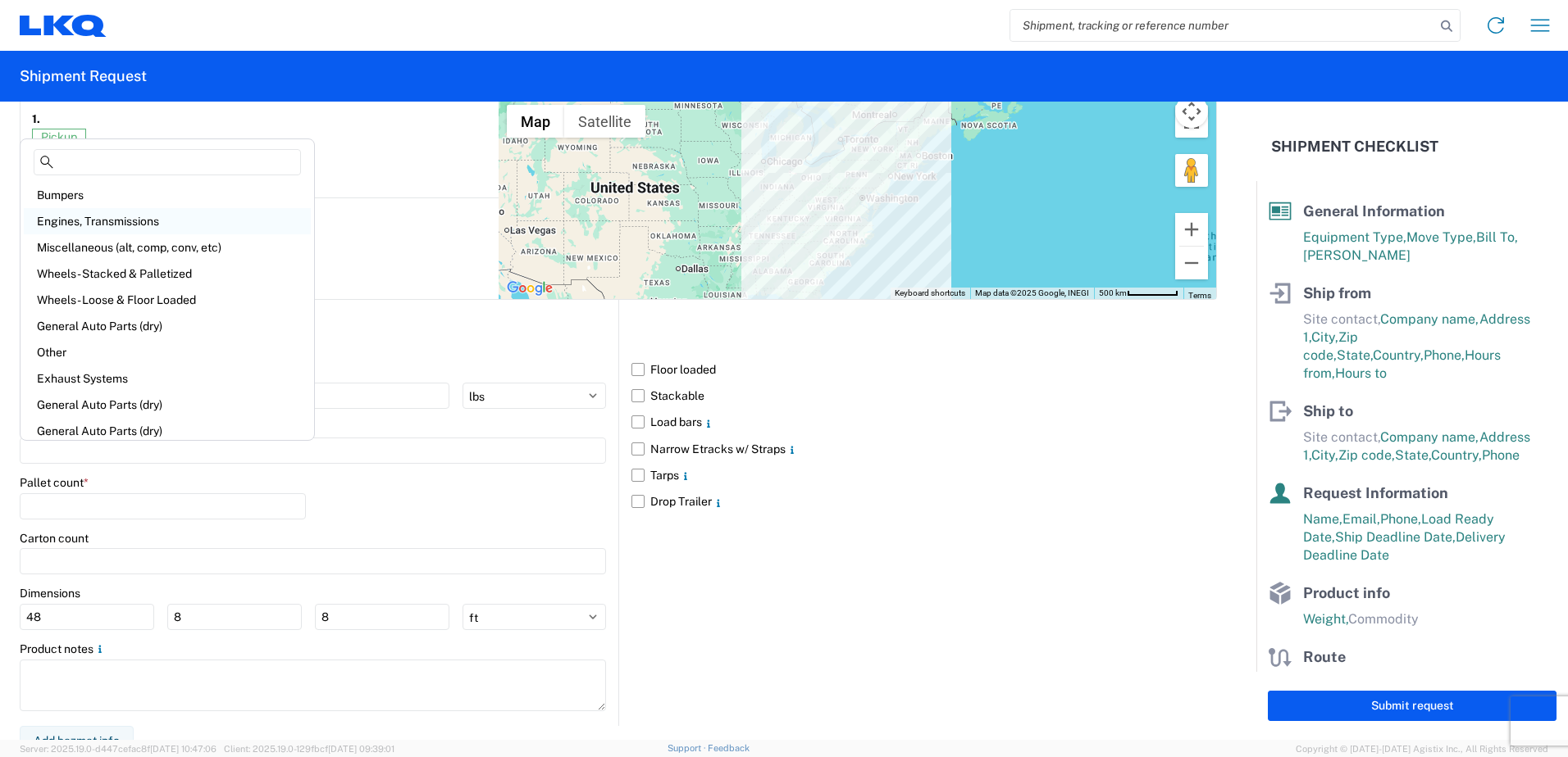
click at [135, 221] on div "Engines, Transmissions" at bounding box center [168, 221] width 287 height 26
type input "Engines, Transmissions"
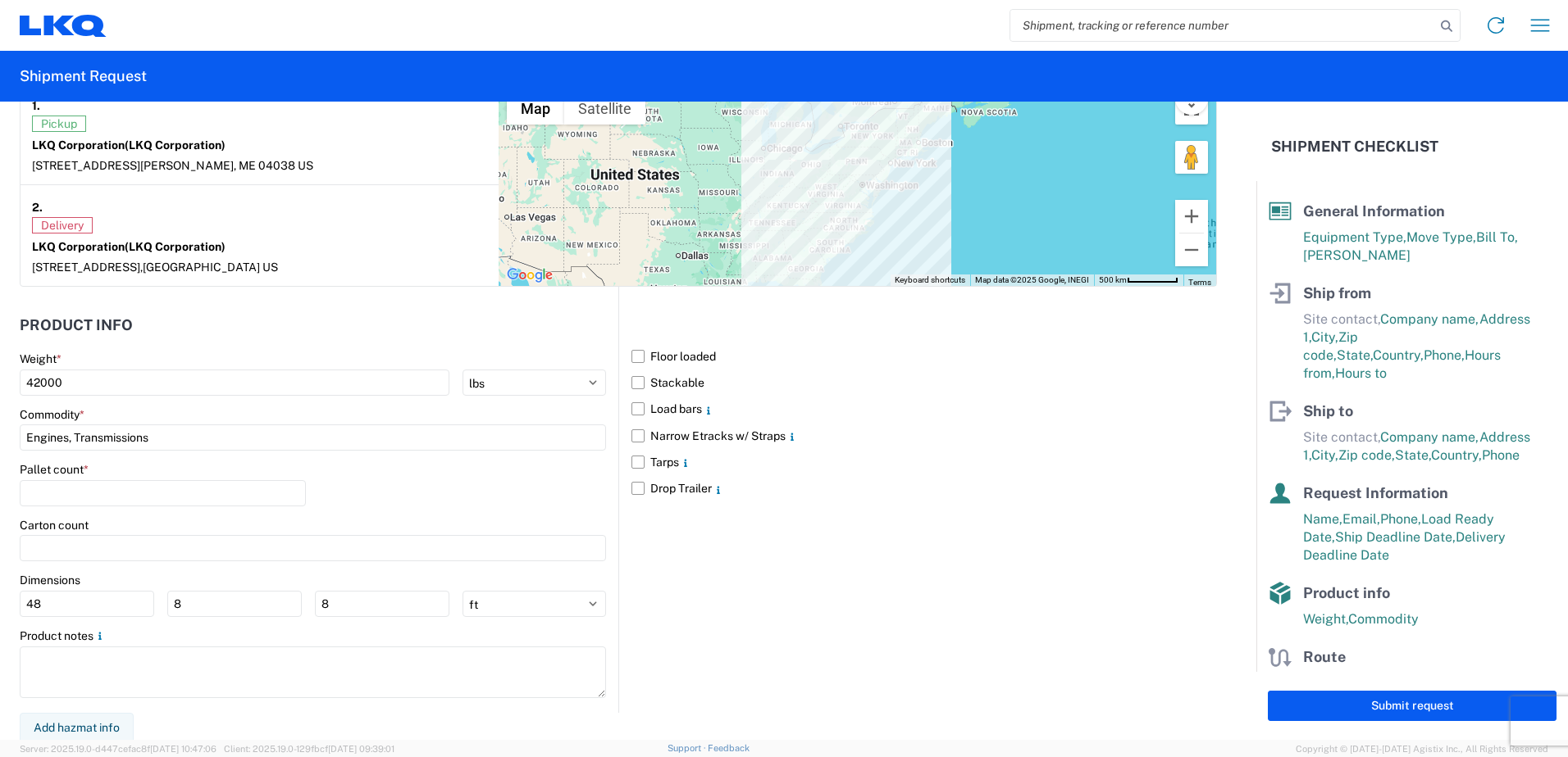
scroll to position [1328, 0]
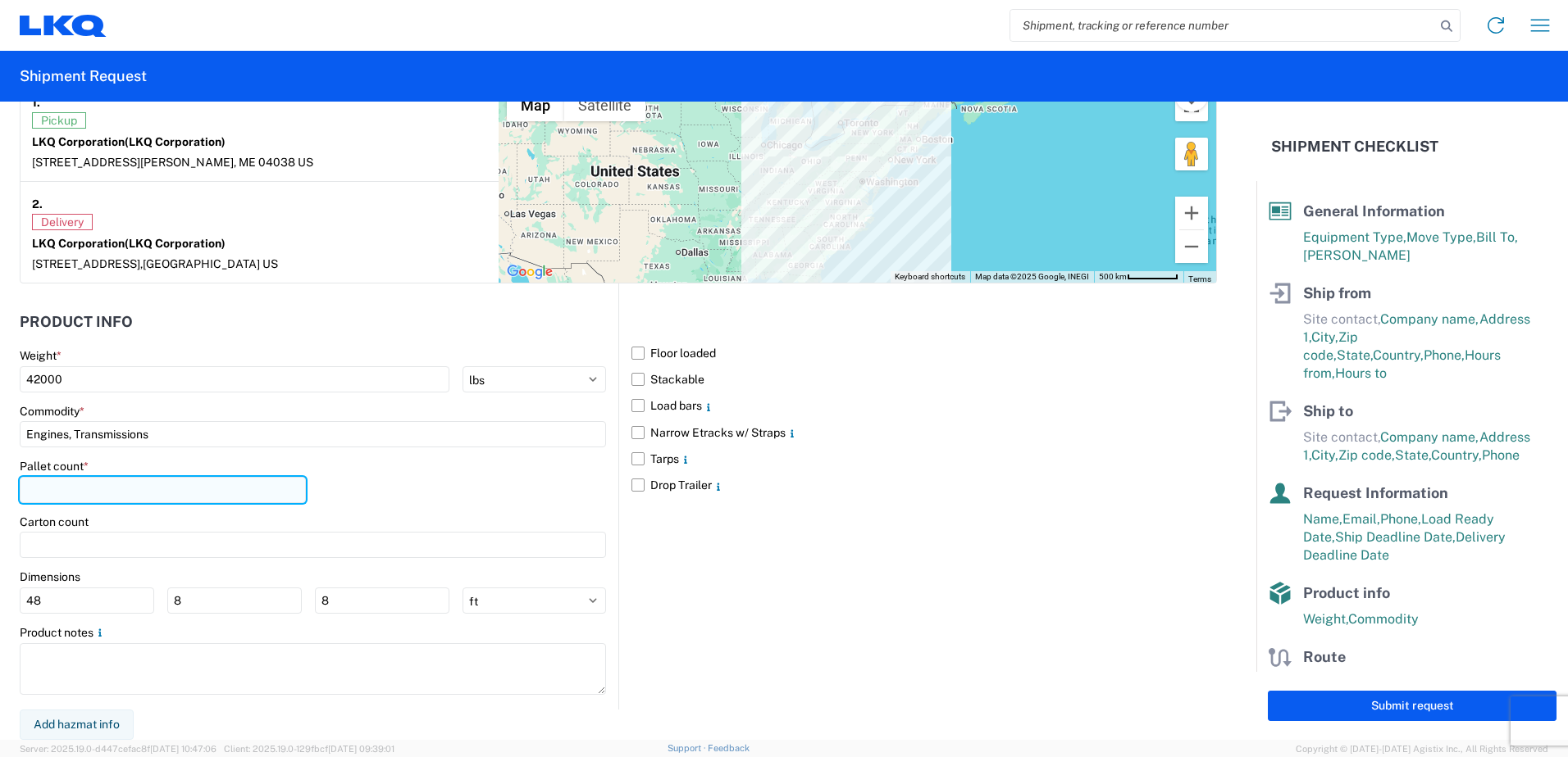
click at [172, 488] on input "number" at bounding box center [162, 490] width 286 height 26
type input "26"
click at [185, 508] on agx-form-control-wrapper-v2 "Pallet count * 26" at bounding box center [162, 487] width 286 height 56
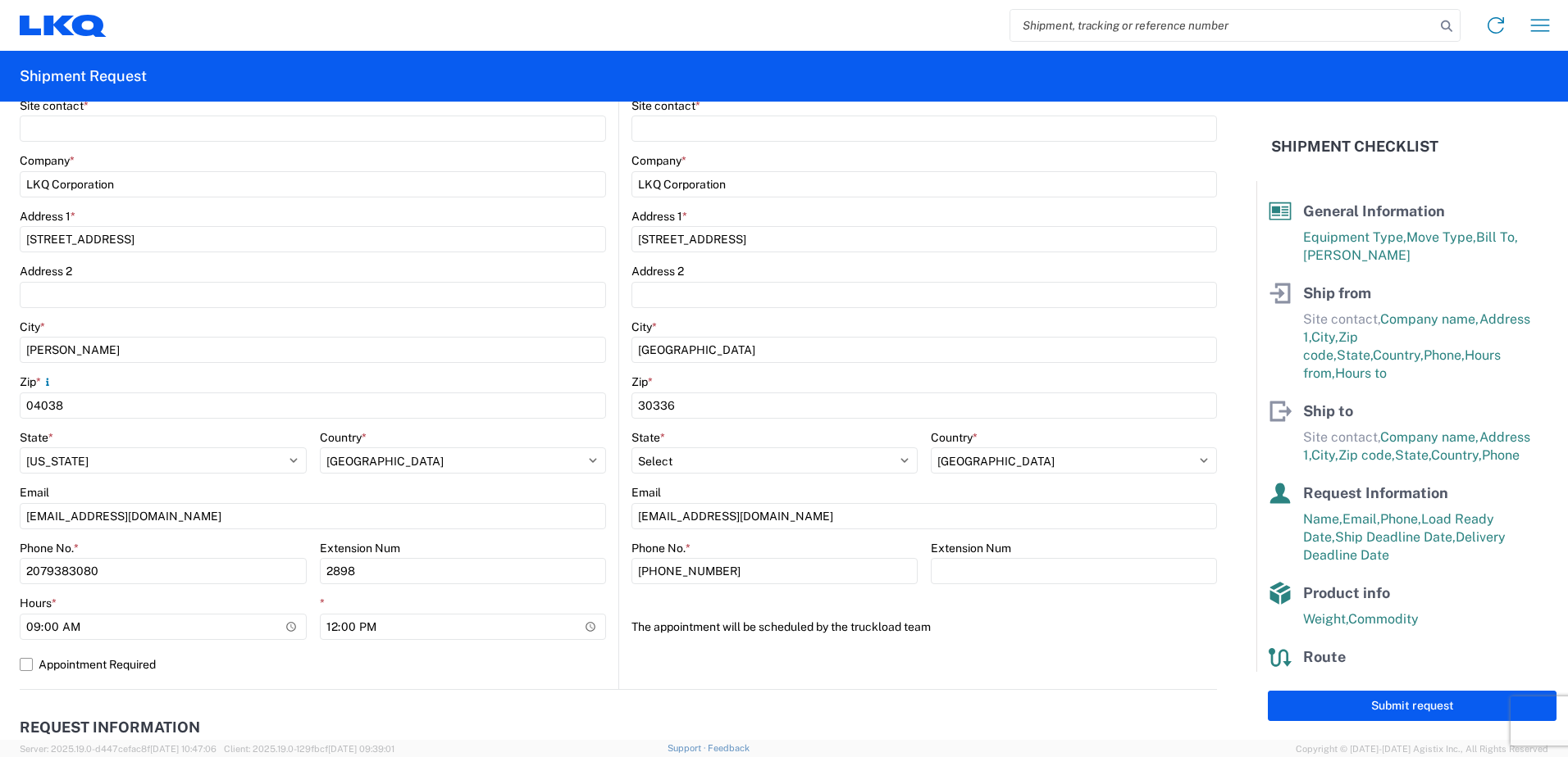
scroll to position [262, 0]
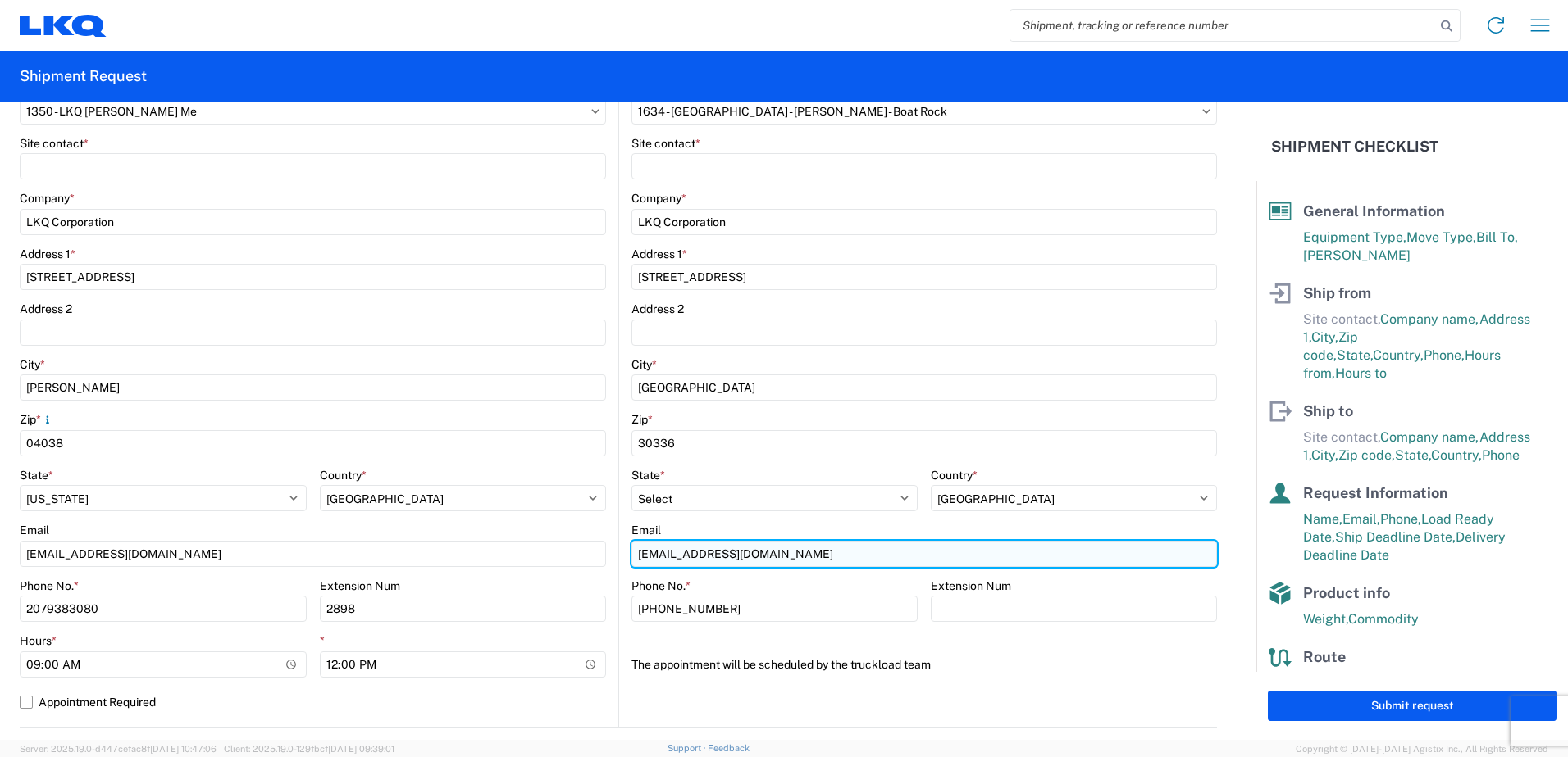
click at [673, 559] on input "saluce@lkqcorp.com" at bounding box center [924, 554] width 585 height 26
type input "m"
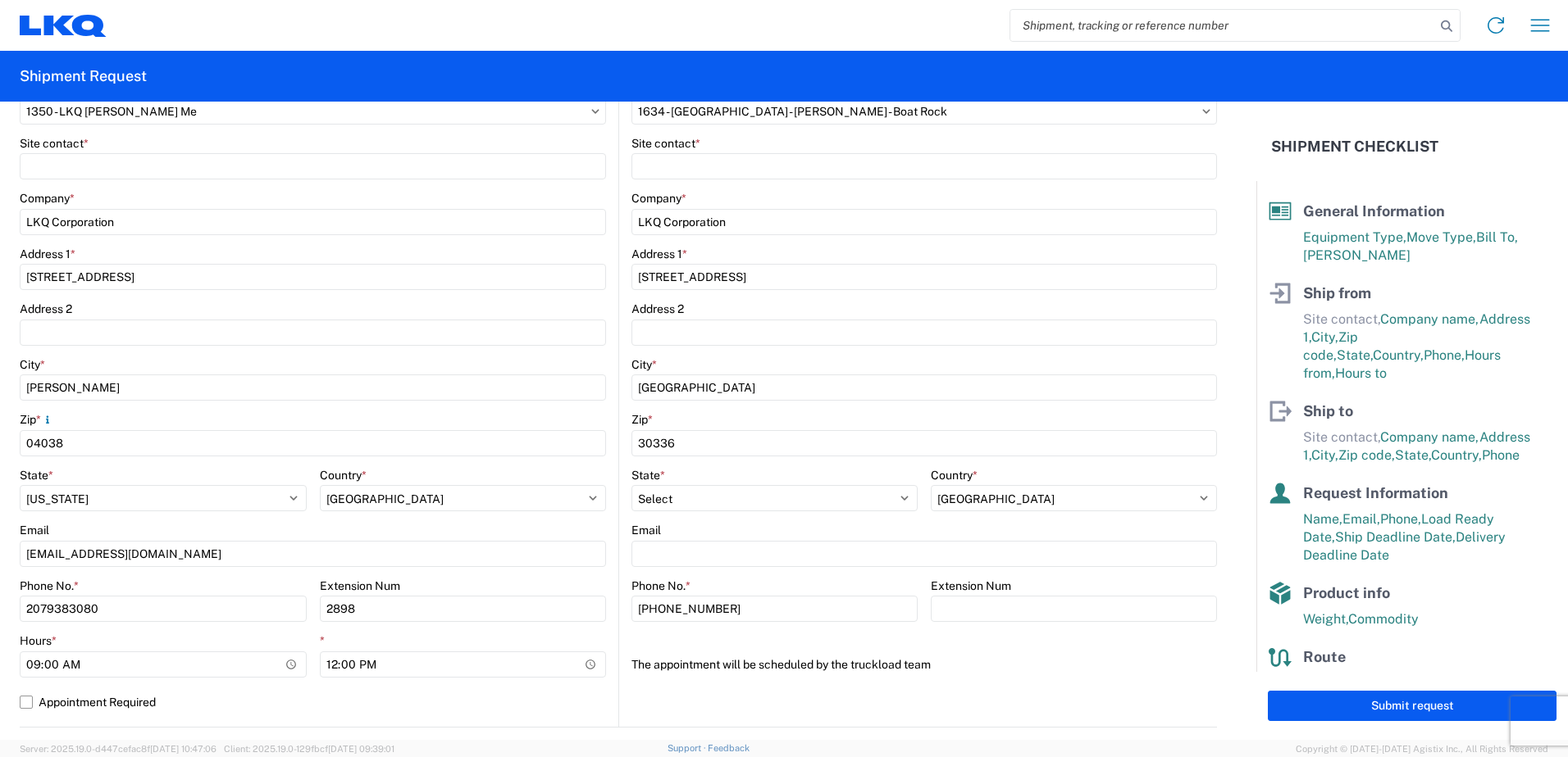
click at [540, 351] on agx-form-control-wrapper-v2 "Address 2" at bounding box center [313, 329] width 586 height 56
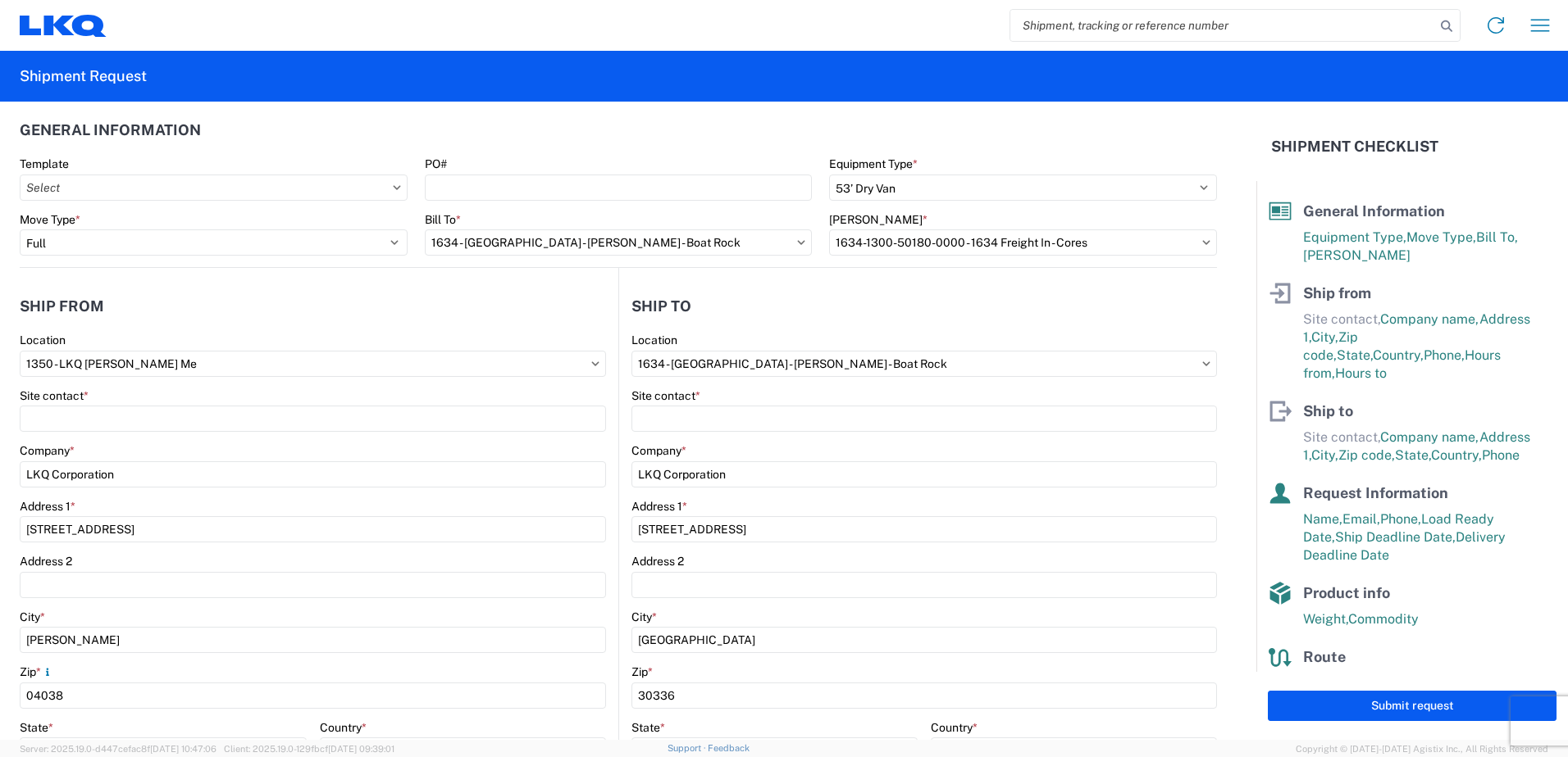
scroll to position [0, 0]
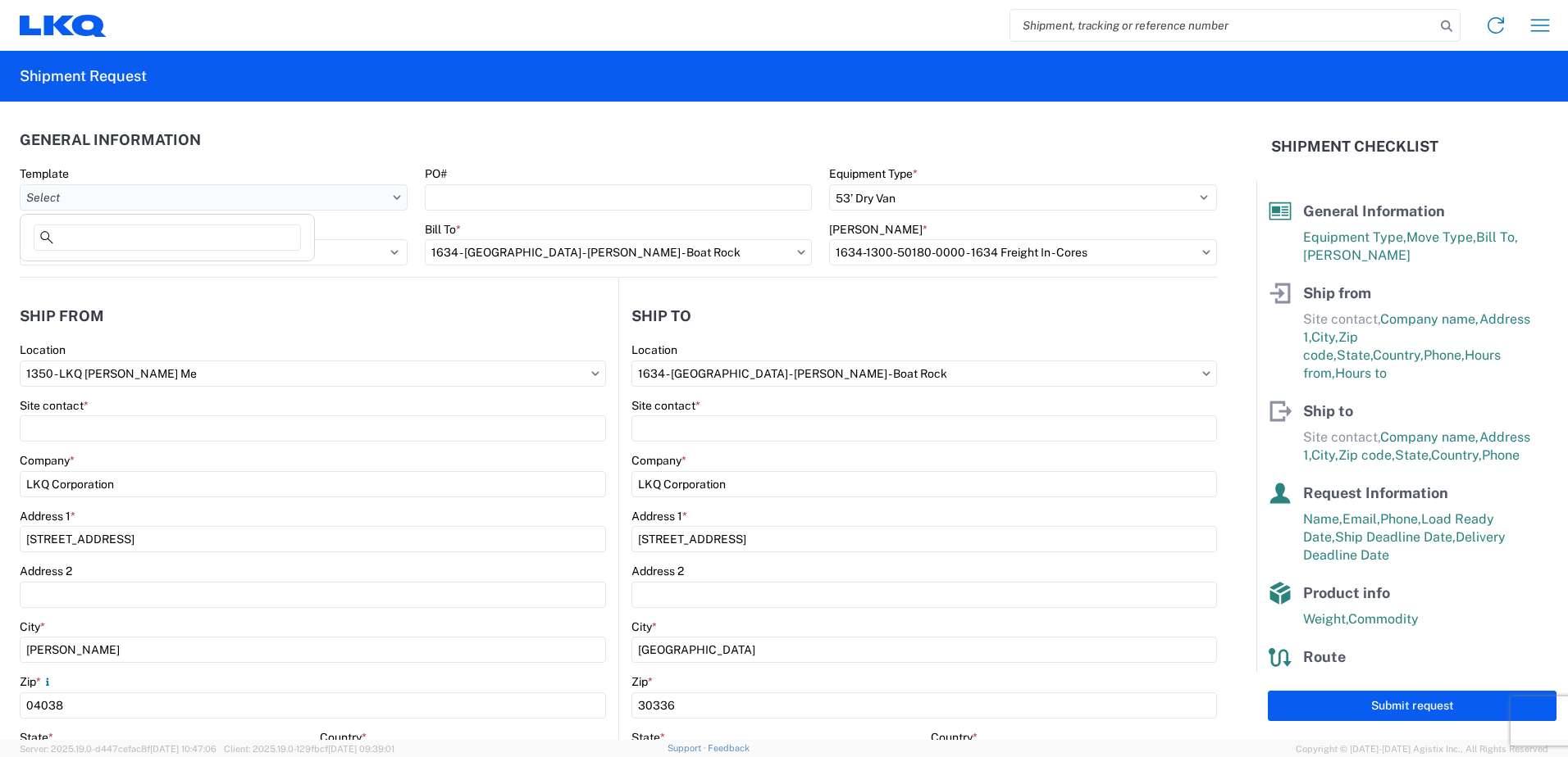
click at [127, 196] on input "text" at bounding box center [213, 198] width 388 height 26
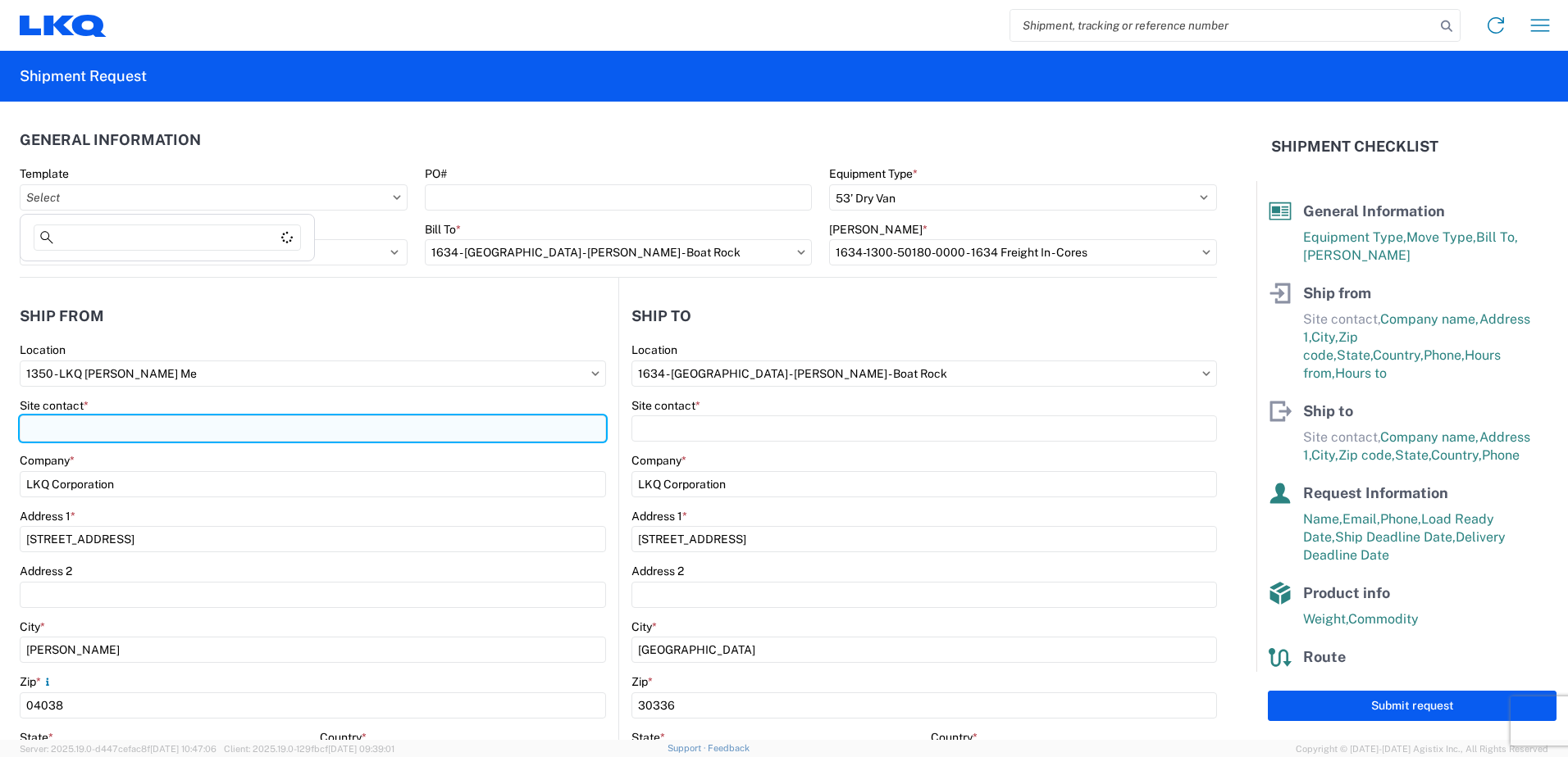
click at [285, 421] on input "Site contact *" at bounding box center [313, 428] width 586 height 26
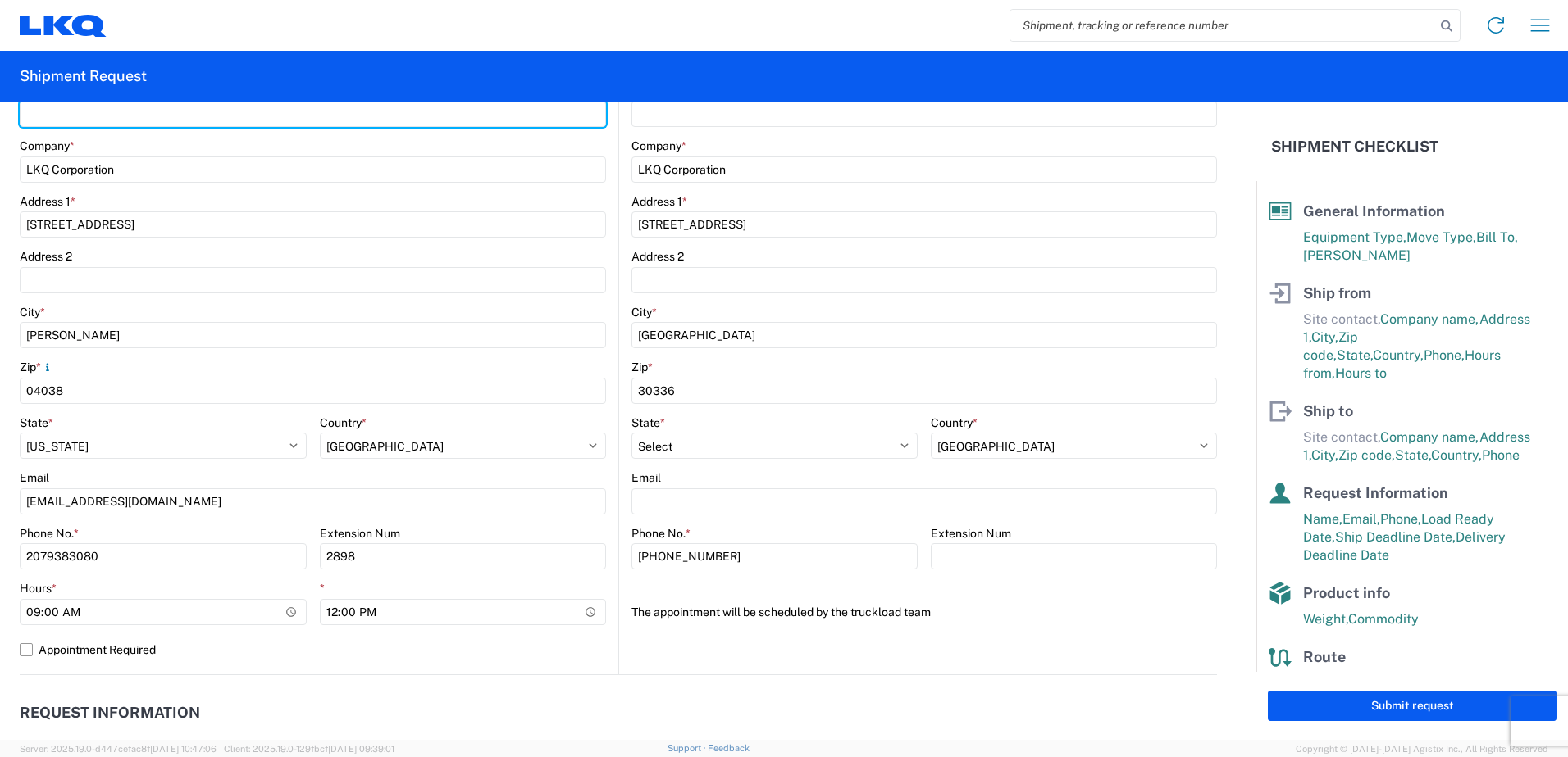
scroll to position [164, 0]
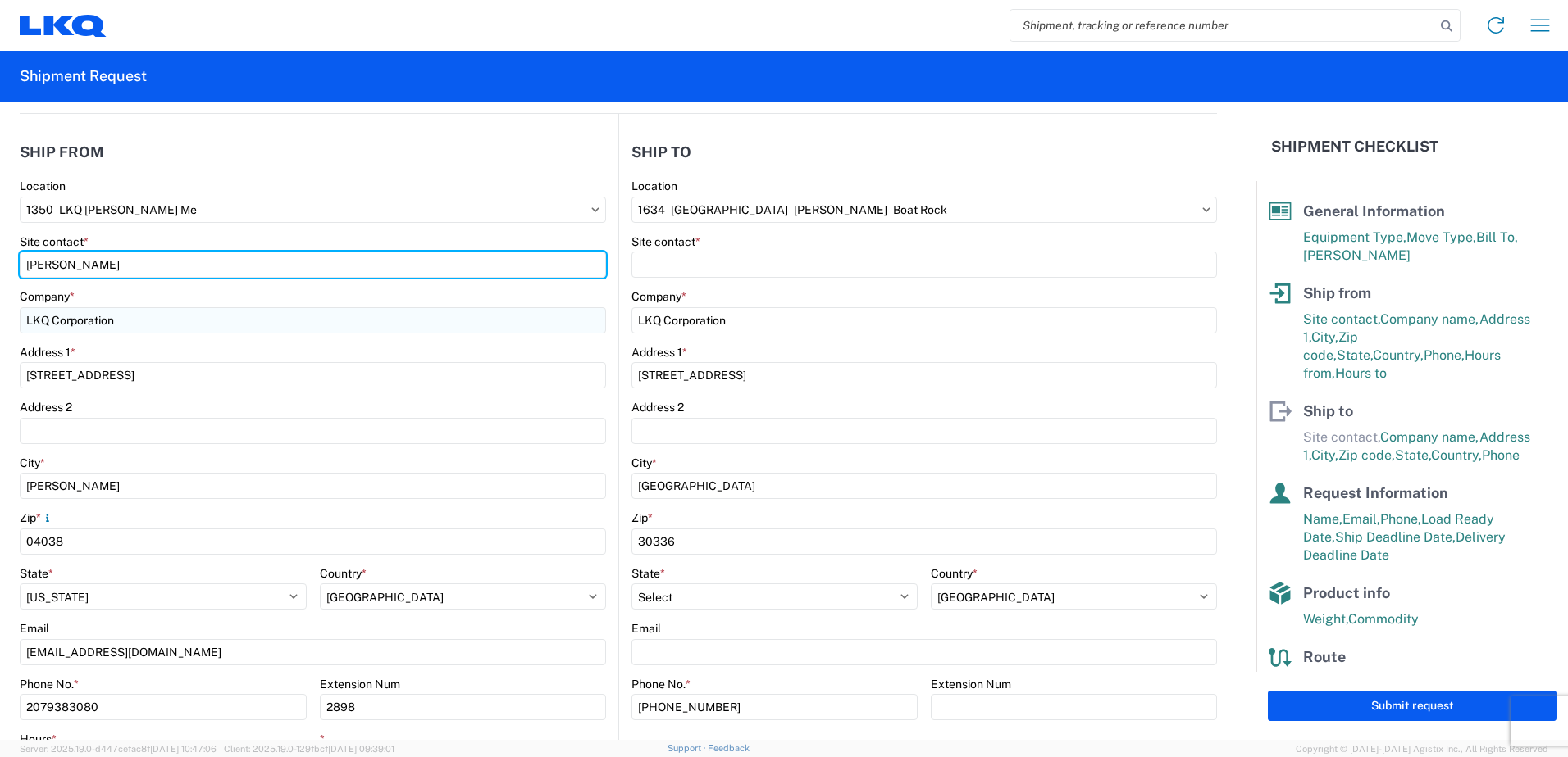
type input "Stephen Luce"
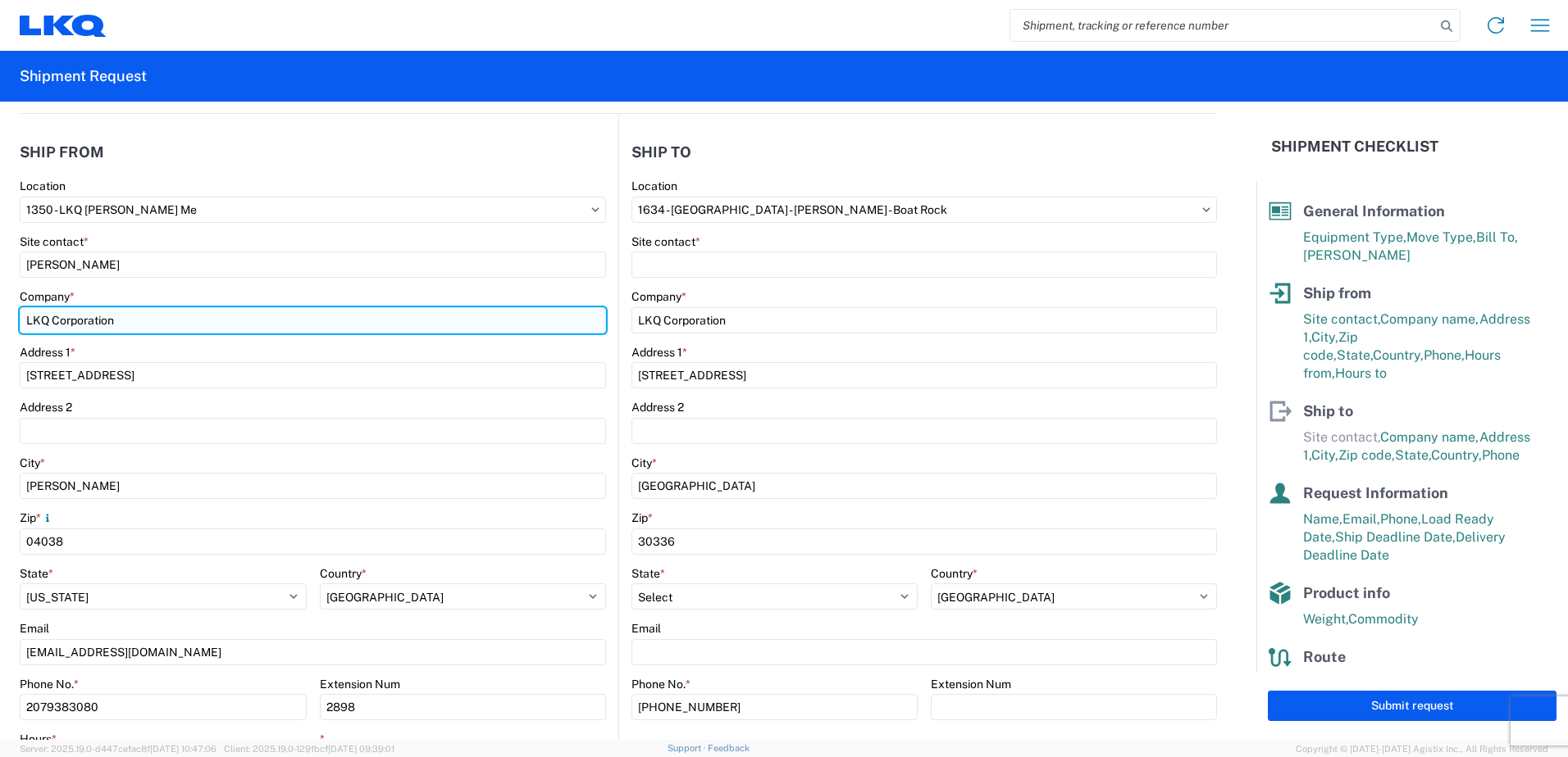
click at [185, 333] on input "LKQ Corporation" at bounding box center [313, 320] width 586 height 26
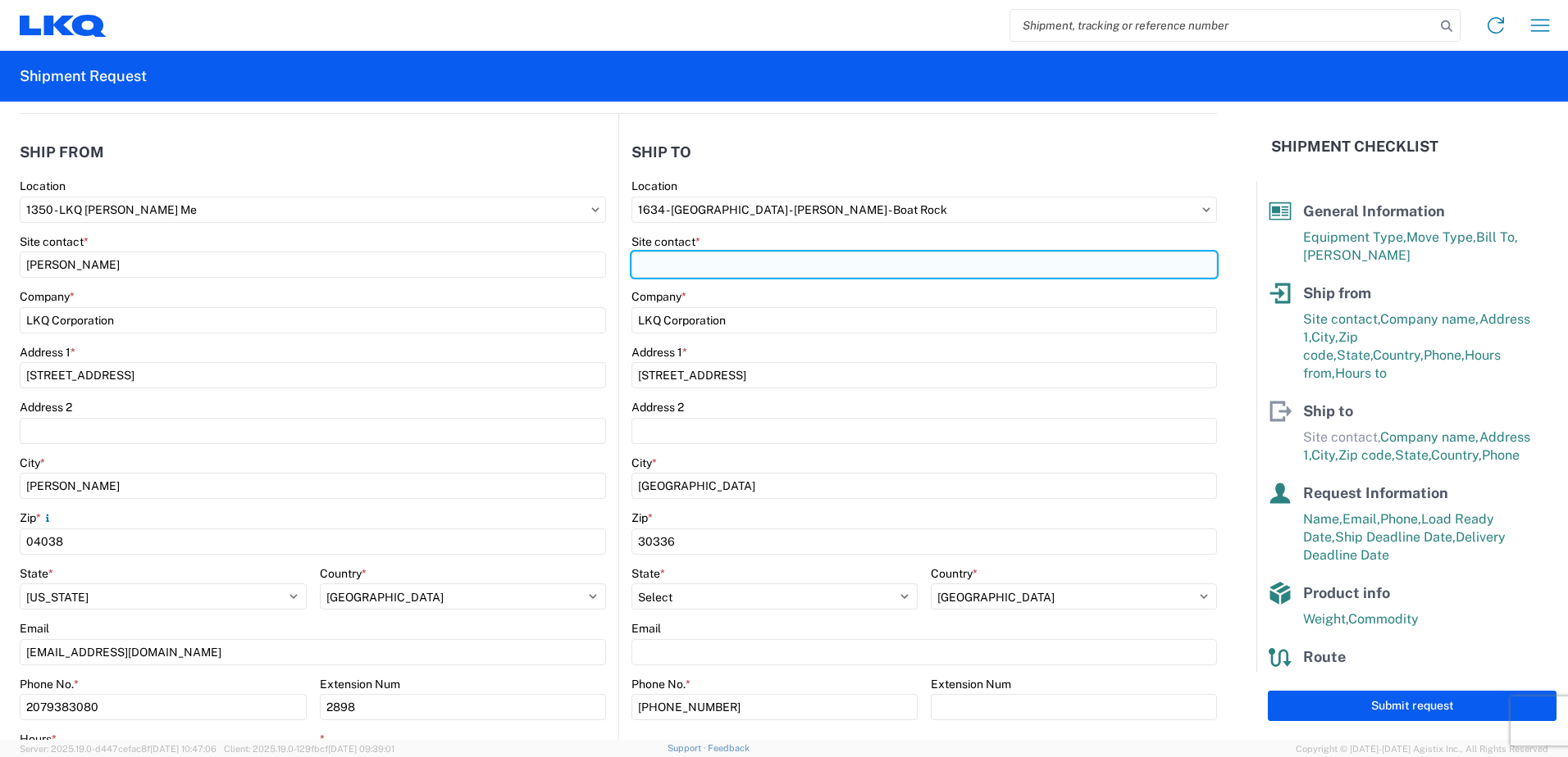
click at [659, 265] on input "Site contact *" at bounding box center [924, 265] width 585 height 26
type input "Todd Boyles"
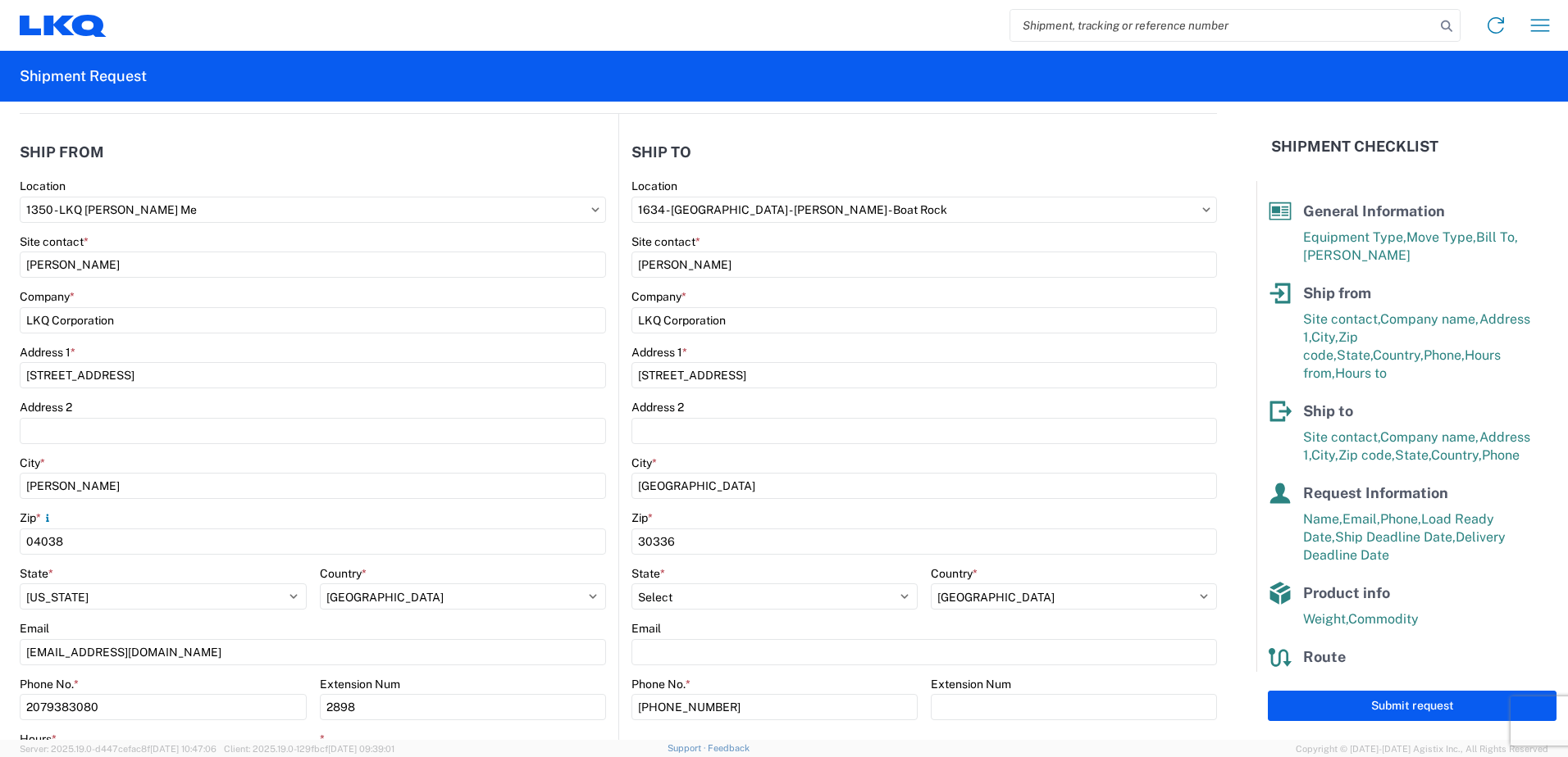
click at [568, 295] on div "Company *" at bounding box center [313, 296] width 586 height 15
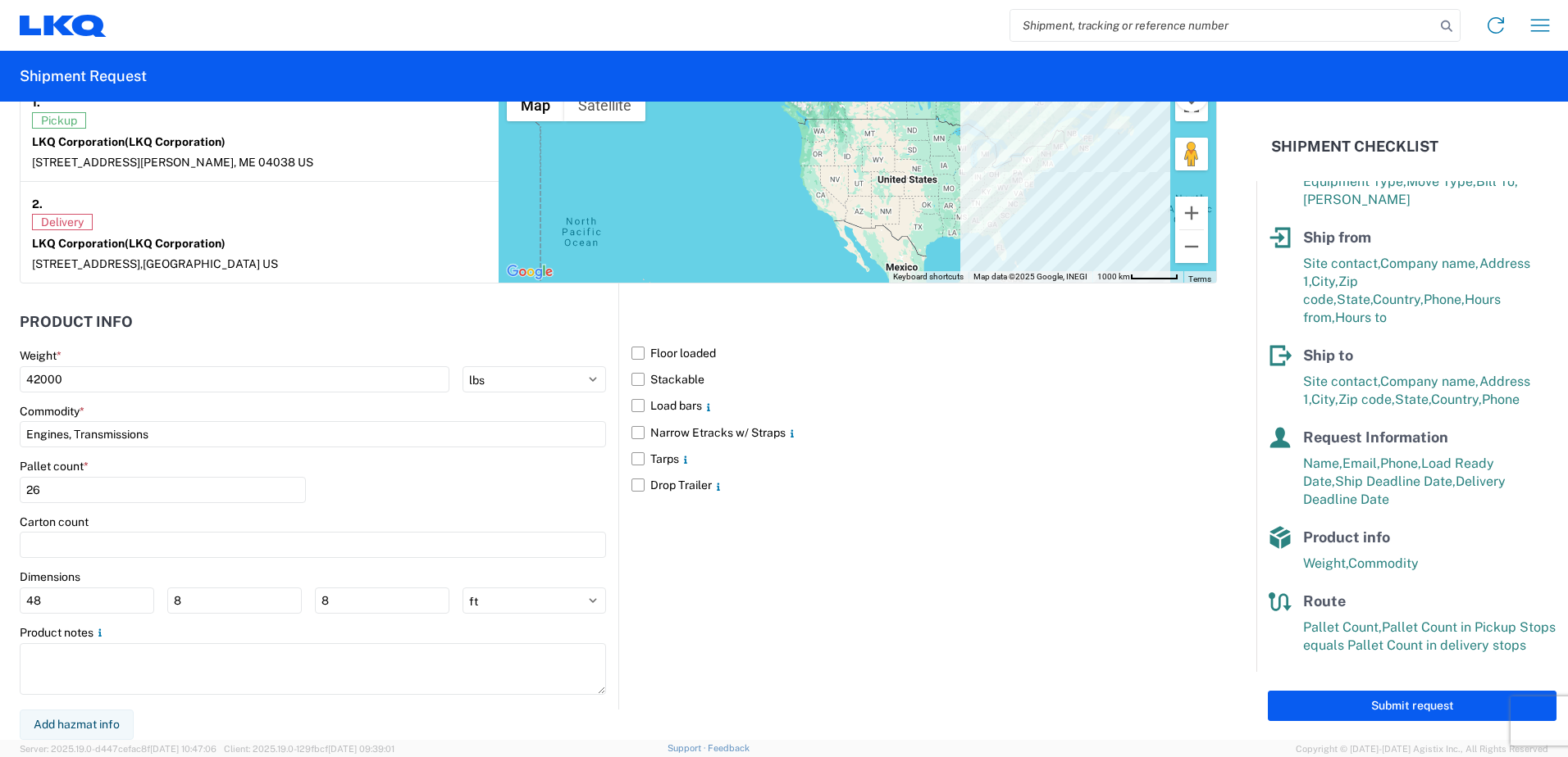
scroll to position [836, 0]
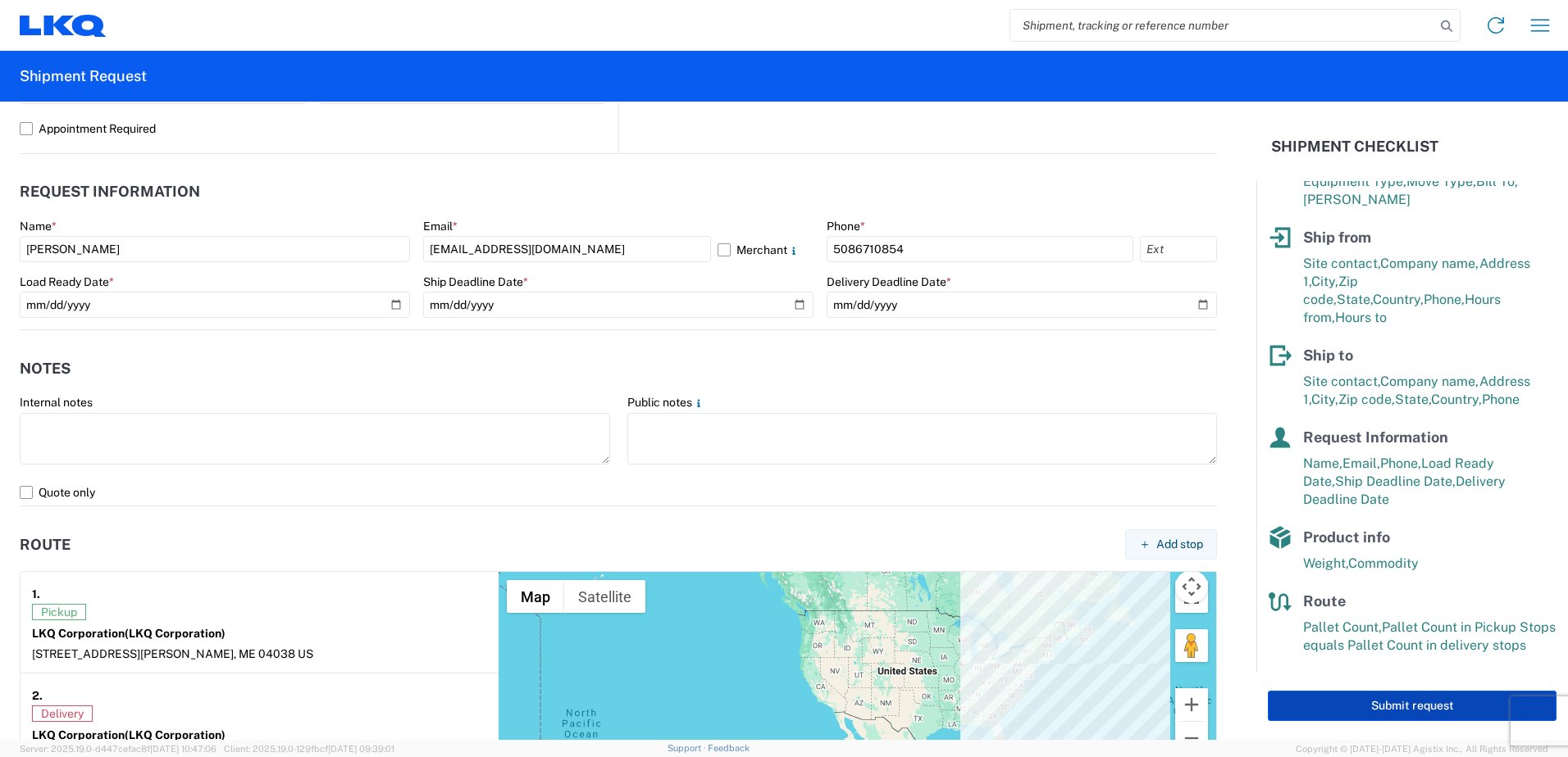
click at [1376, 708] on button "Submit request" at bounding box center [1412, 705] width 288 height 30
select select "US"
